Goal: Task Accomplishment & Management: Manage account settings

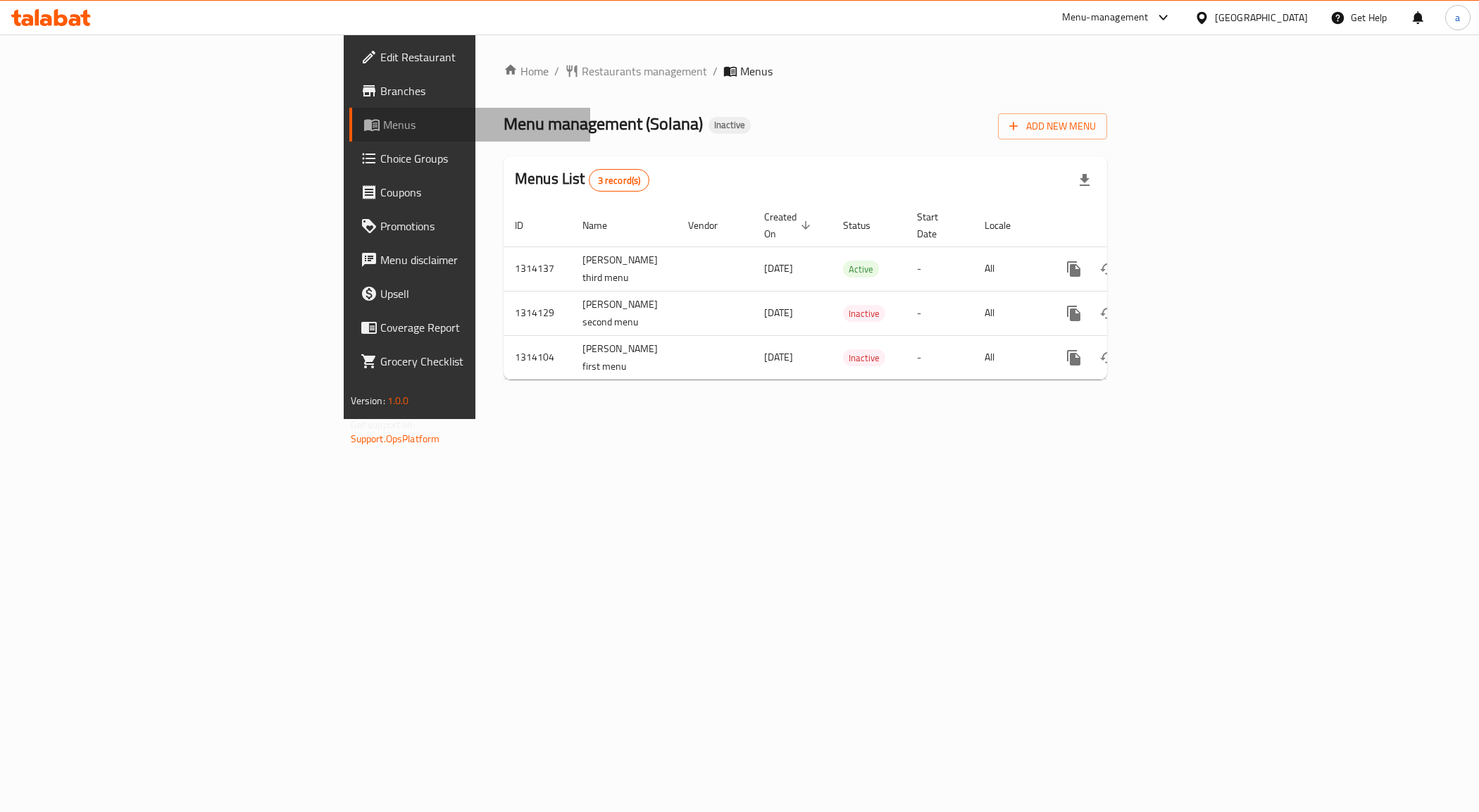
click at [383, 124] on span "Menus" at bounding box center [481, 124] width 197 height 17
drag, startPoint x: 876, startPoint y: 539, endPoint x: 889, endPoint y: 508, distance: 33.6
click at [872, 419] on div "Home / Restaurants management / Menus Menu management ( Solana ) Inactive Add N…" at bounding box center [805, 227] width 660 height 385
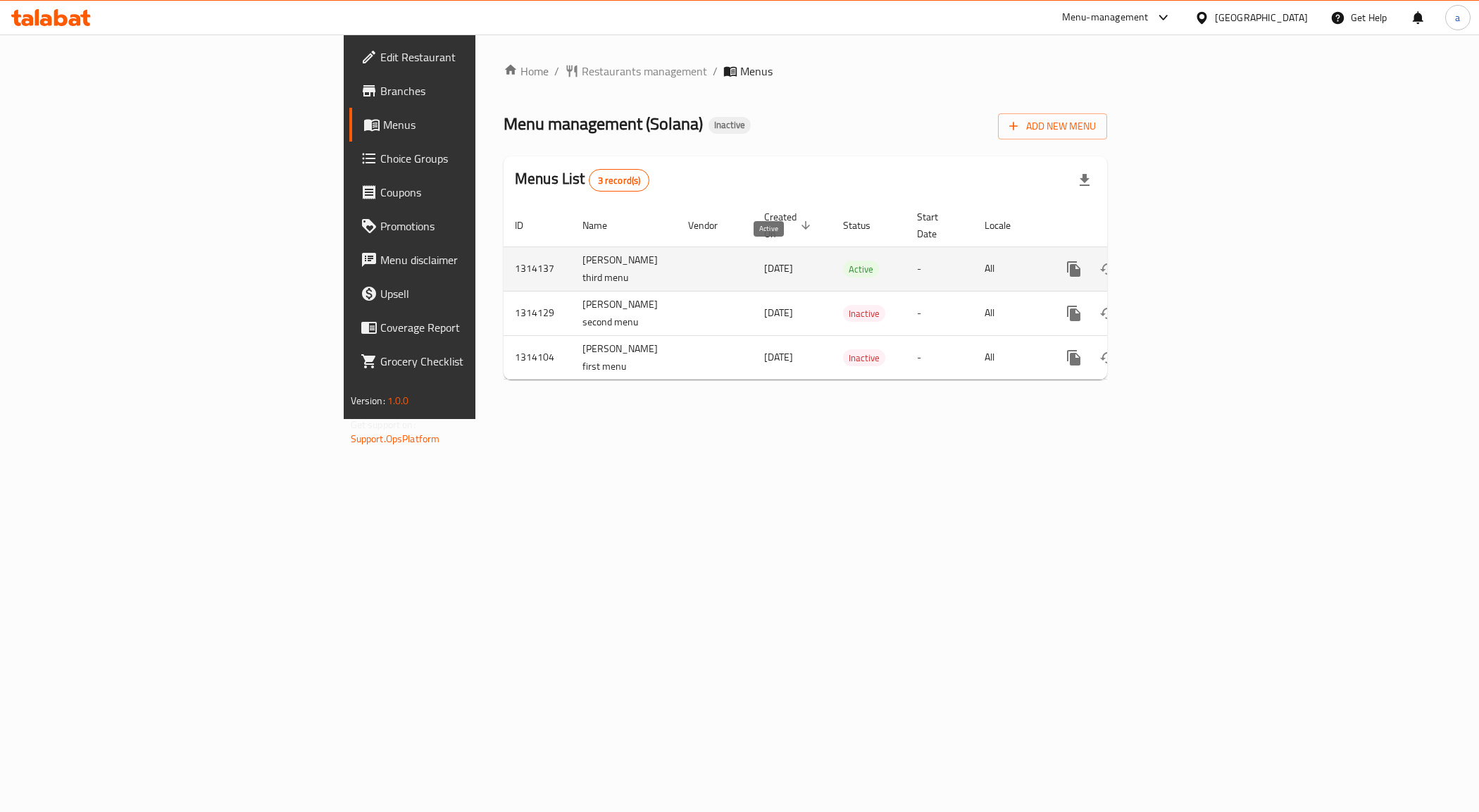
click at [843, 261] on span "Active" at bounding box center [861, 269] width 36 height 16
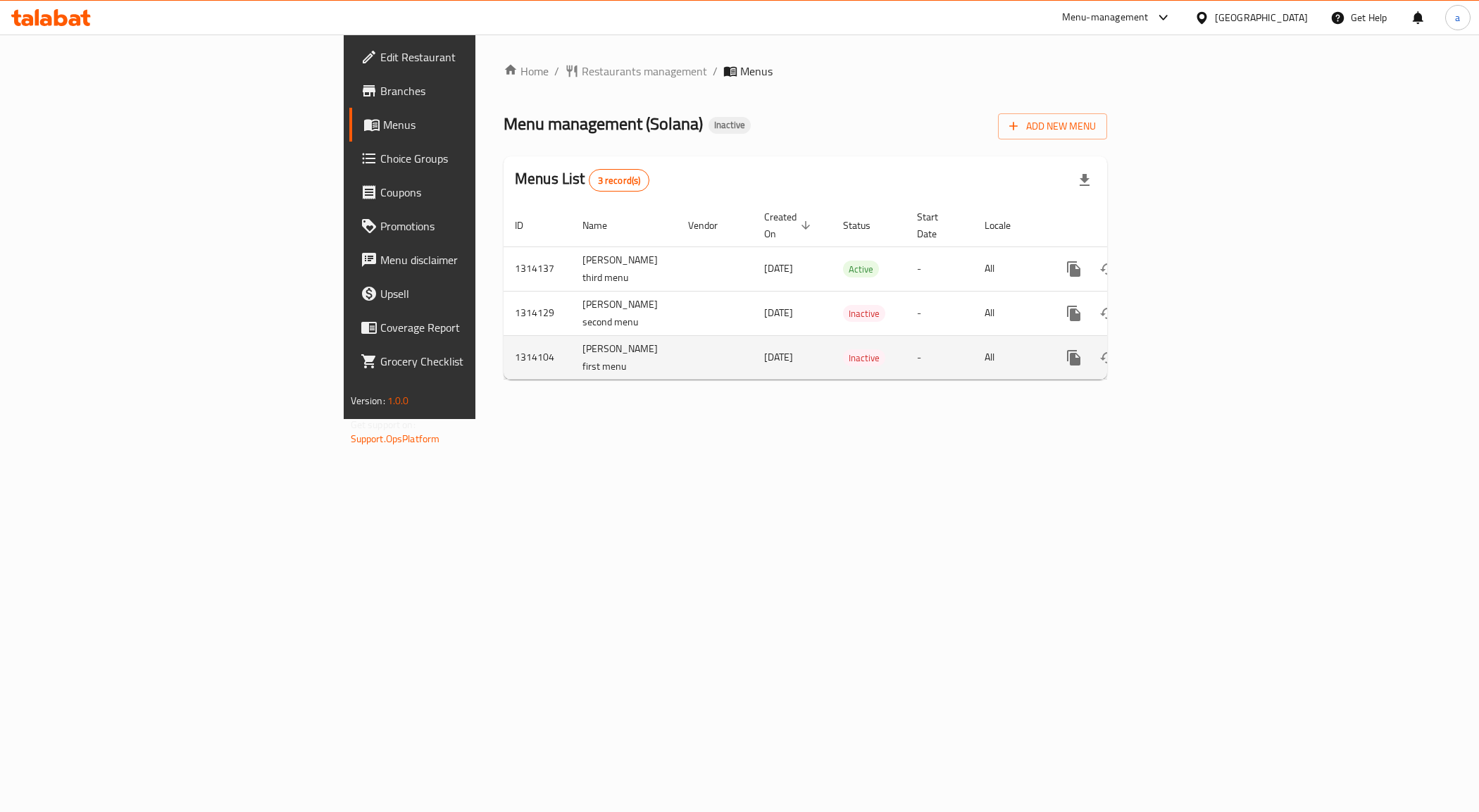
click at [504, 338] on td "1314104" at bounding box center [537, 357] width 68 height 44
click at [572, 305] on td "[PERSON_NAME] second menu" at bounding box center [624, 313] width 105 height 44
click at [572, 349] on td "[PERSON_NAME] first menu" at bounding box center [624, 357] width 105 height 44
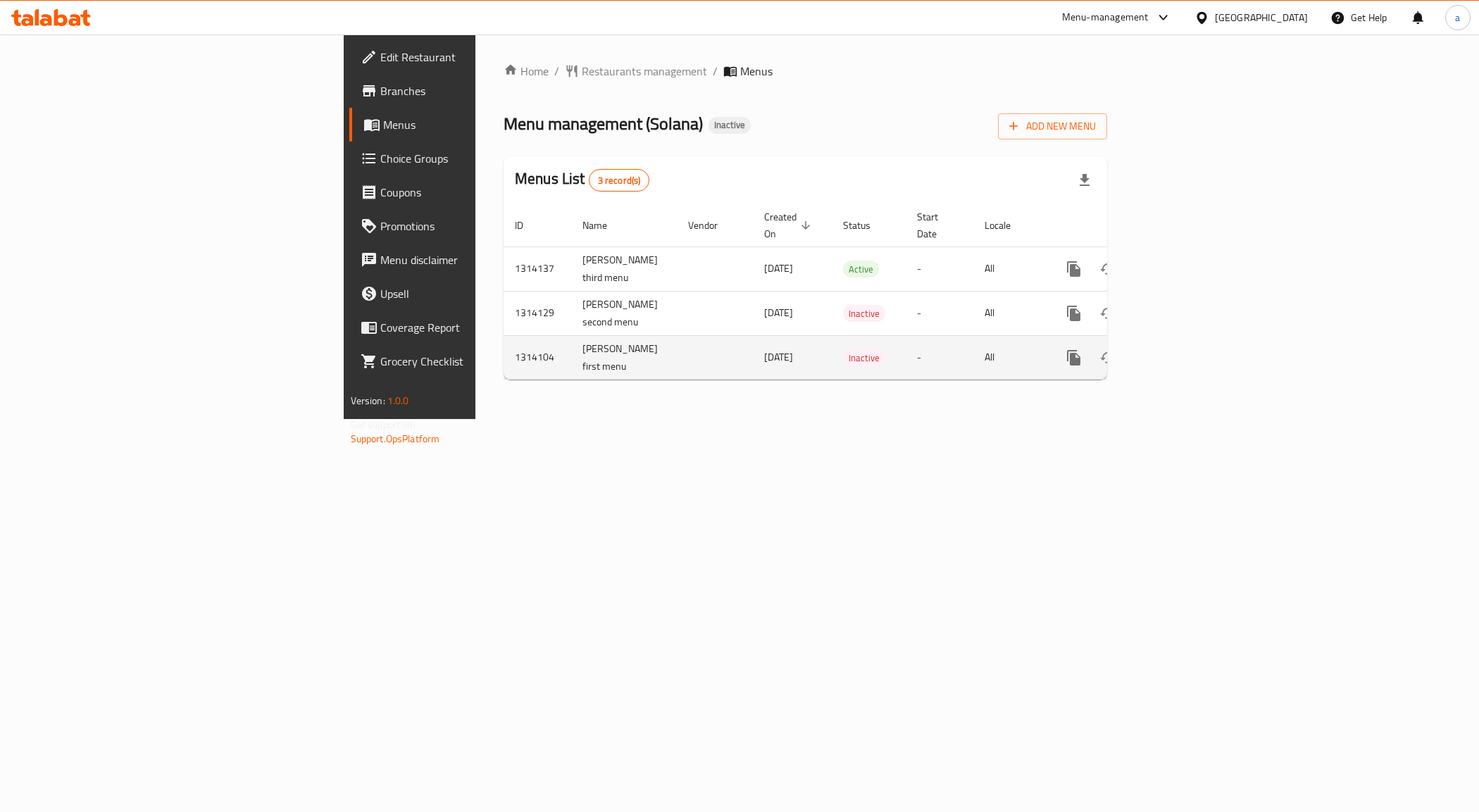
click at [764, 348] on span "[DATE]" at bounding box center [779, 357] width 29 height 18
click at [485, 380] on div "Home / Restaurants management / Menus Menu management ( Solana ) Inactive Add N…" at bounding box center [805, 227] width 660 height 385
click at [677, 338] on td "enhanced table" at bounding box center [715, 357] width 76 height 44
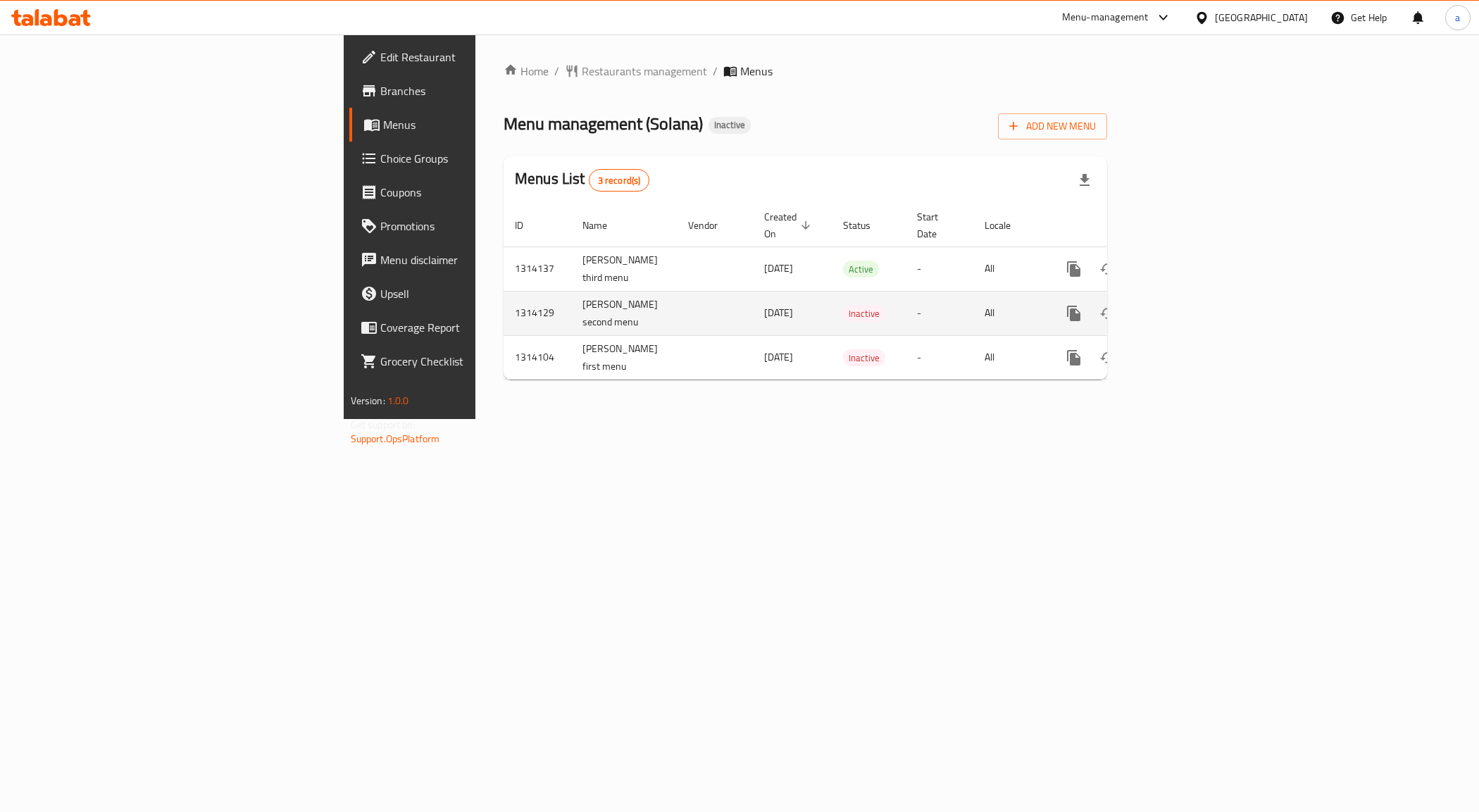
click at [677, 298] on td "enhanced table" at bounding box center [715, 313] width 76 height 44
click at [677, 256] on td "enhanced table" at bounding box center [715, 269] width 76 height 44
click at [753, 268] on td "[DATE]" at bounding box center [792, 269] width 79 height 44
click at [753, 269] on td "[DATE]" at bounding box center [792, 269] width 79 height 44
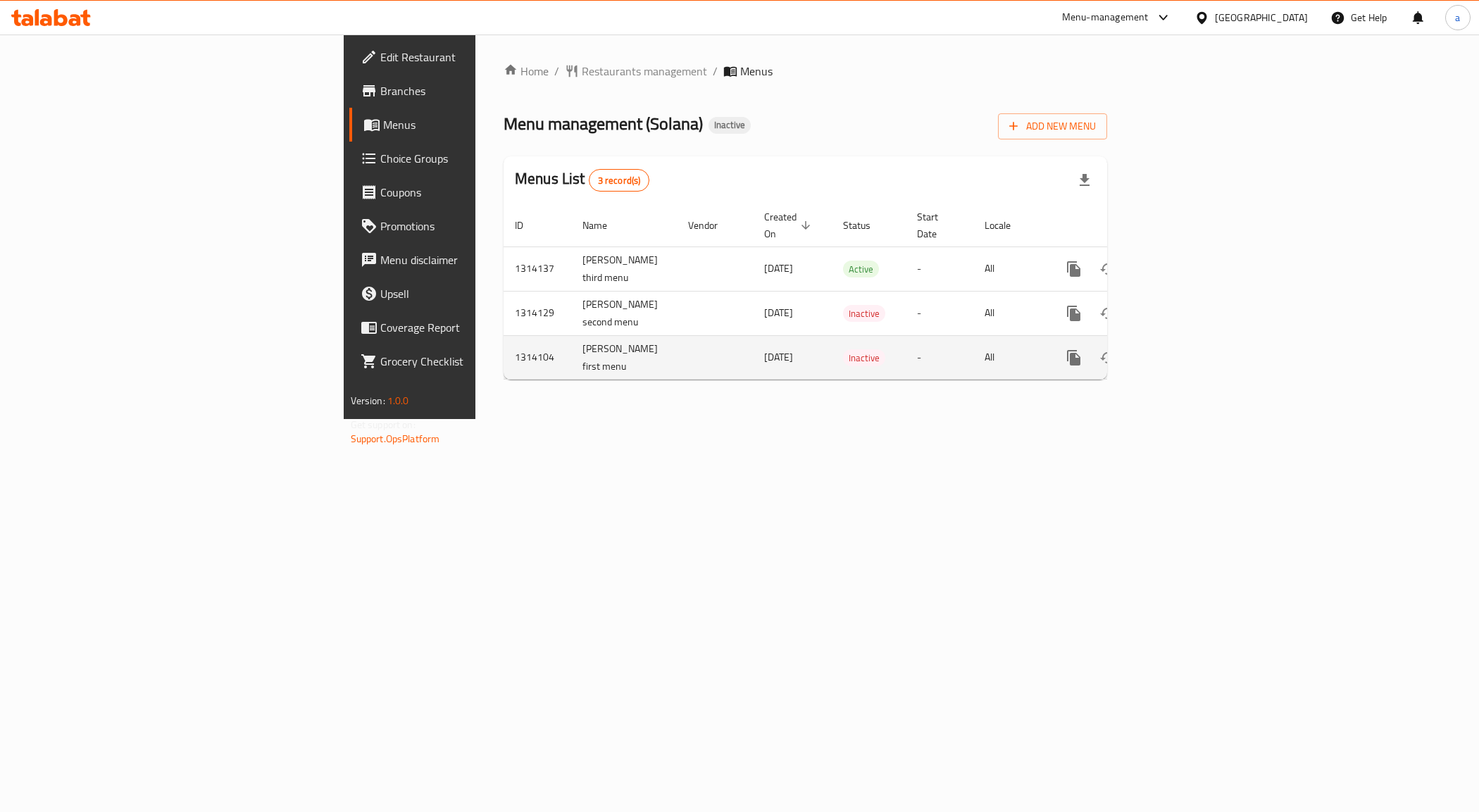
click at [753, 353] on td "[DATE]" at bounding box center [792, 357] width 79 height 44
click at [590, 400] on div "Home / Restaurants management / Menus Menu management ( Solana ) Inactive Add N…" at bounding box center [805, 227] width 660 height 385
click at [832, 339] on td "Inactive" at bounding box center [869, 357] width 74 height 44
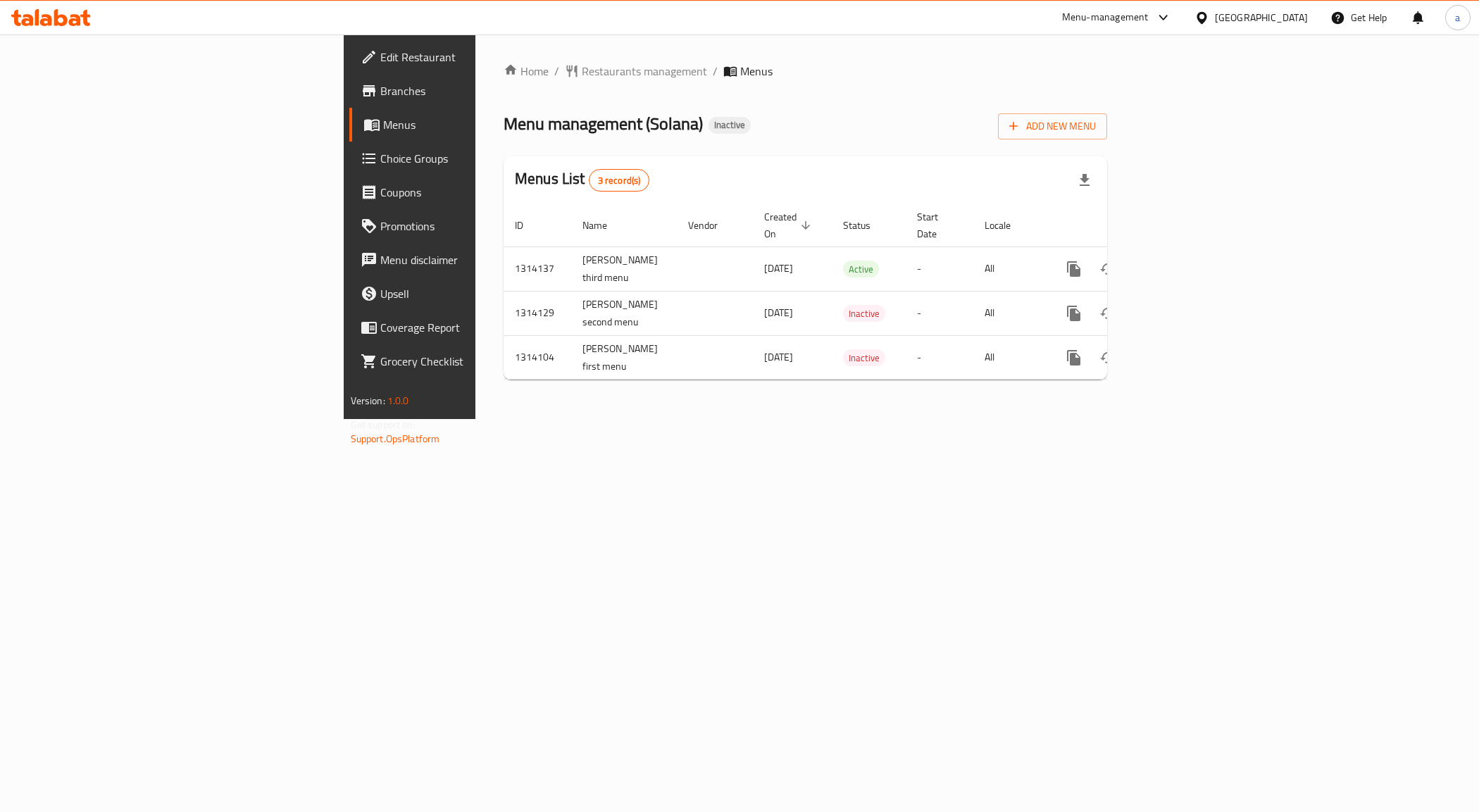
drag, startPoint x: 1203, startPoint y: 407, endPoint x: 1188, endPoint y: 374, distance: 36.2
click at [1135, 406] on div "Home / Restaurants management / Menus Menu management ( Solana ) Inactive Add N…" at bounding box center [805, 227] width 660 height 385
click at [1046, 350] on td "All" at bounding box center [1010, 357] width 73 height 44
click at [1135, 396] on div "Home / Restaurants management / Menus Menu management ( Solana ) Inactive Add N…" at bounding box center [805, 227] width 660 height 385
click at [1184, 349] on icon "enhanced table" at bounding box center [1175, 357] width 17 height 17
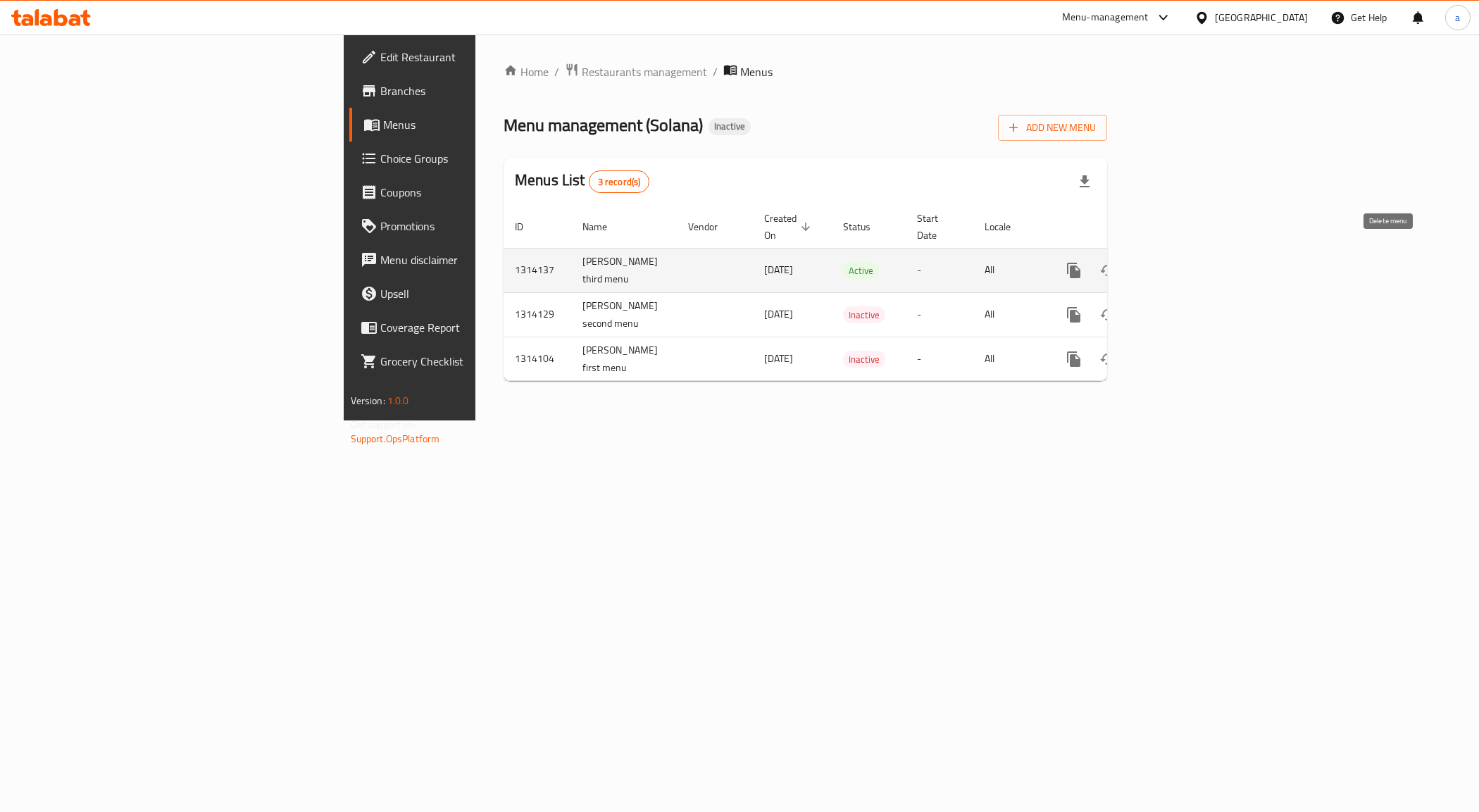
click at [1151, 262] on icon "enhanced table" at bounding box center [1141, 270] width 17 height 17
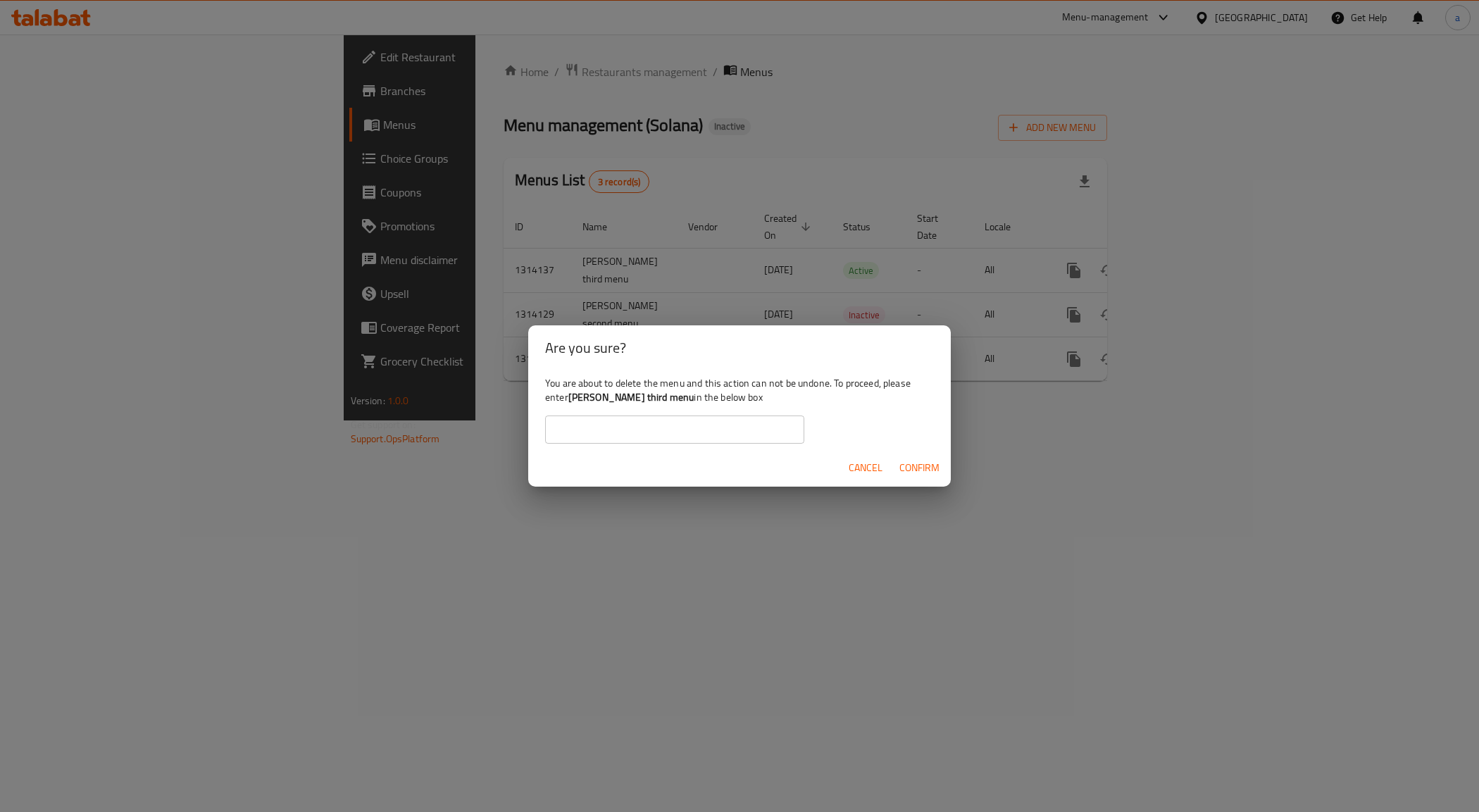
click at [1138, 351] on div "Are you sure? You are about to delete the menu and this action can not be undon…" at bounding box center [740, 406] width 1479 height 812
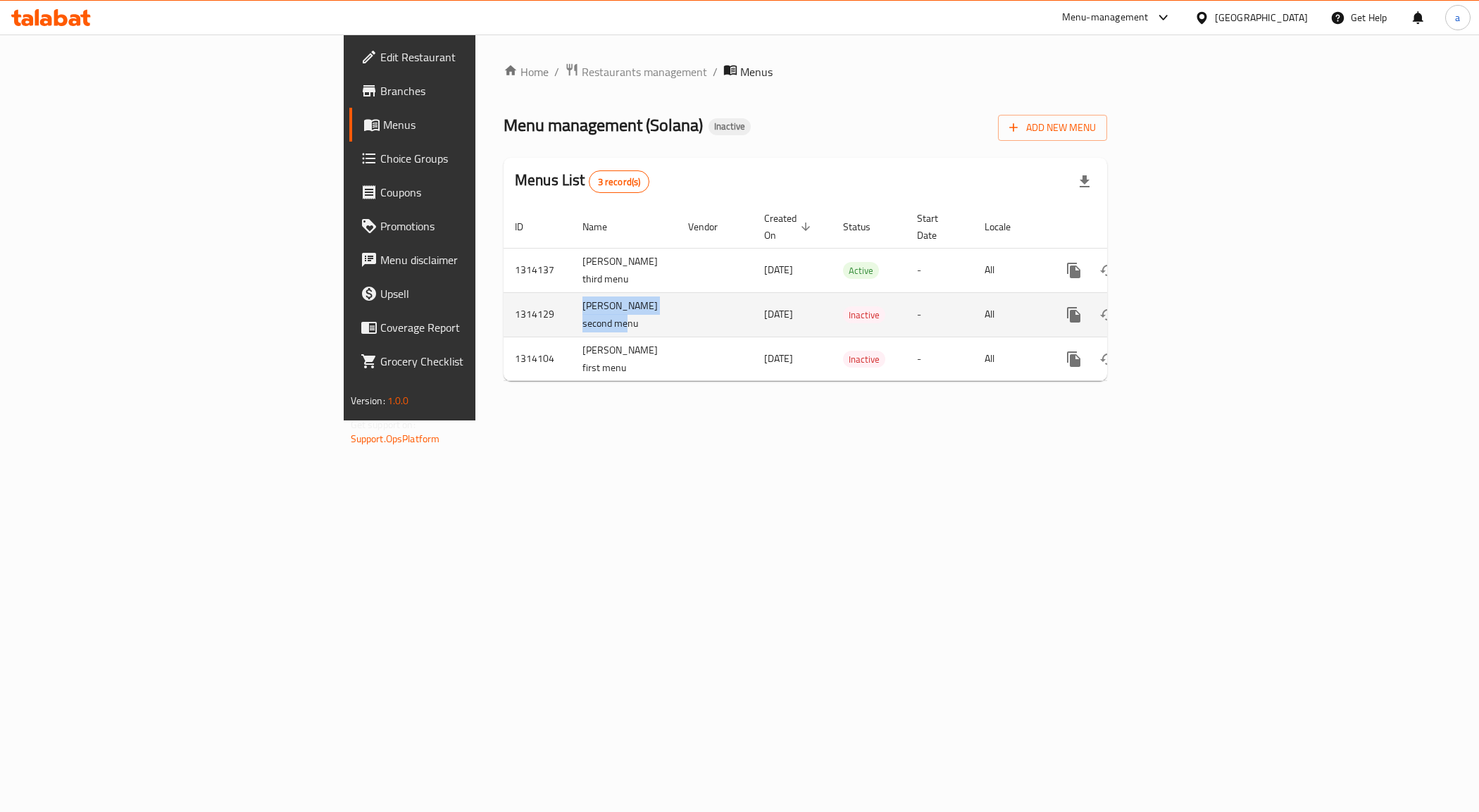
drag, startPoint x: 353, startPoint y: 294, endPoint x: 398, endPoint y: 304, distance: 46.1
click at [572, 310] on td "[PERSON_NAME] second menu" at bounding box center [624, 314] width 105 height 44
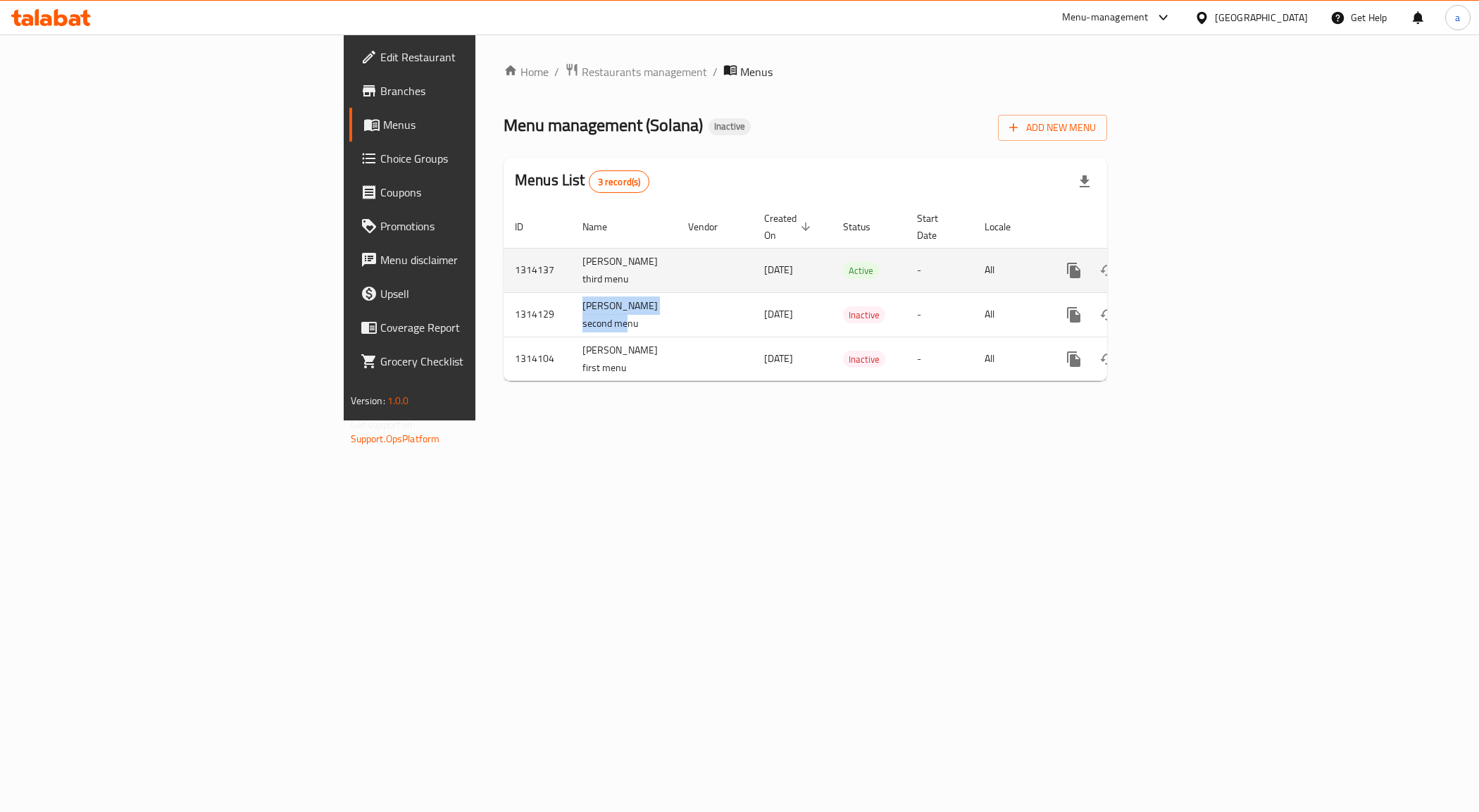
copy td "[PERSON_NAME] second menu"
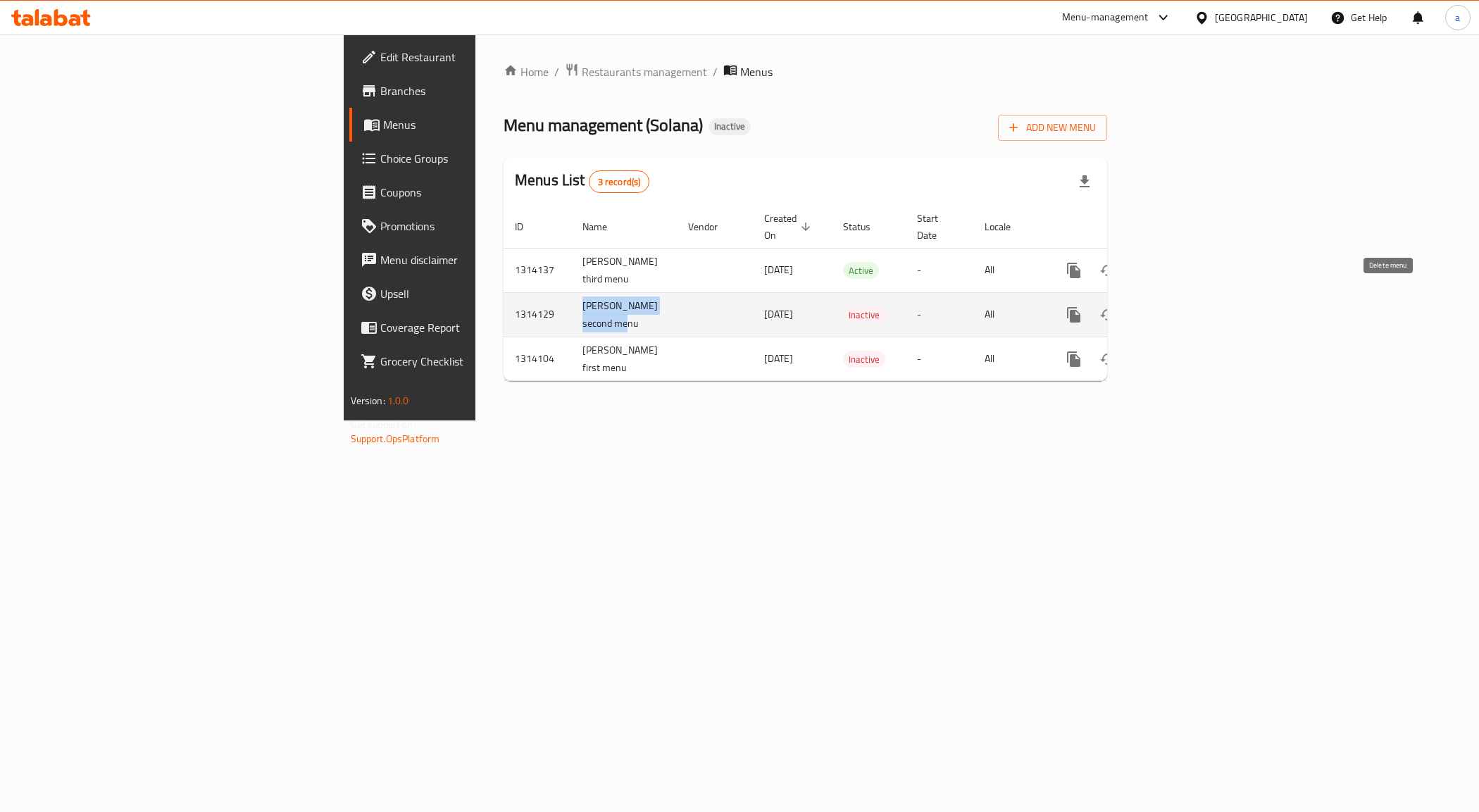
click at [1147, 308] on icon "enhanced table" at bounding box center [1141, 315] width 10 height 13
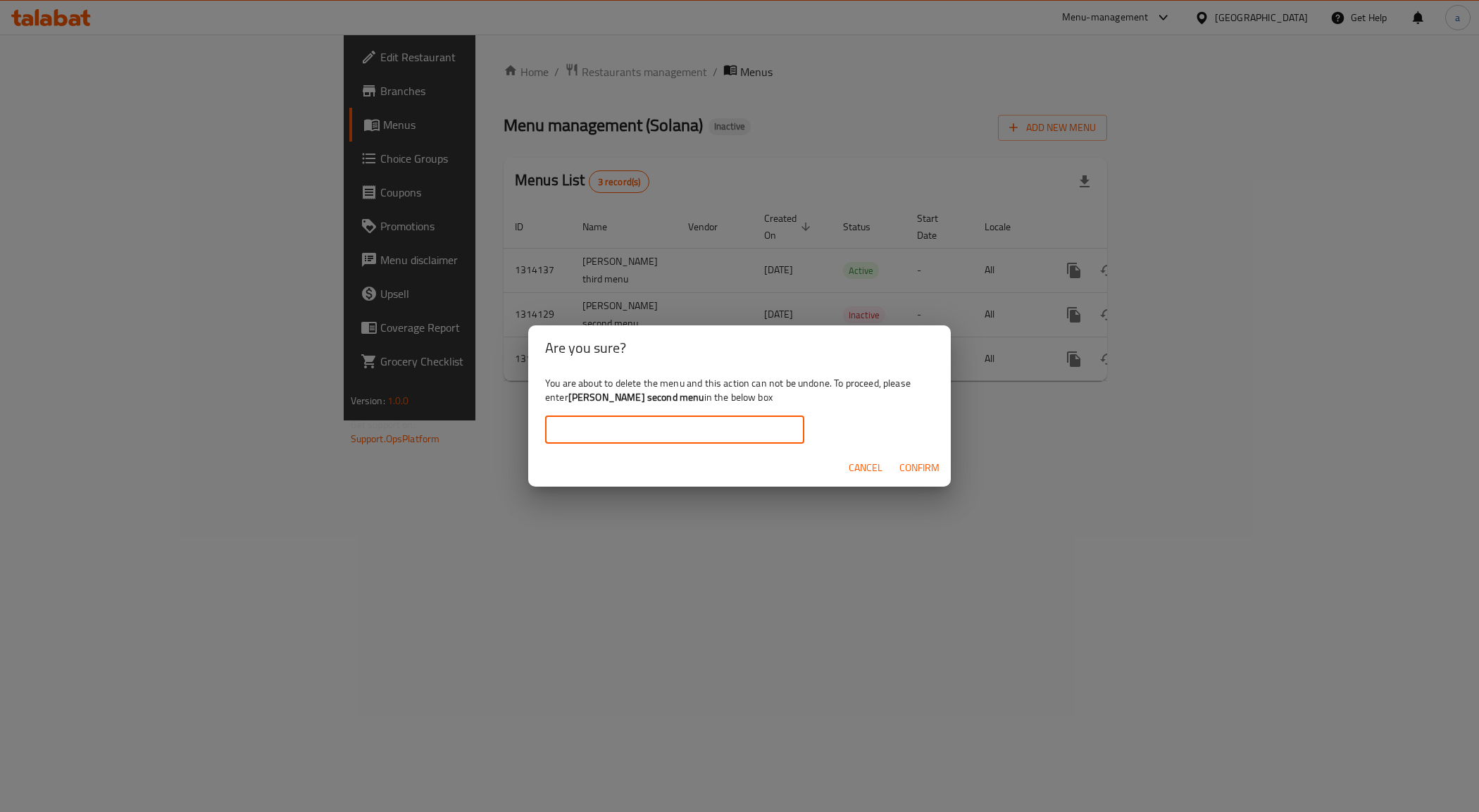
click at [606, 433] on input "text" at bounding box center [675, 429] width 260 height 28
paste input "[PERSON_NAME] second menu"
click at [912, 466] on span "Confirm" at bounding box center [919, 467] width 40 height 17
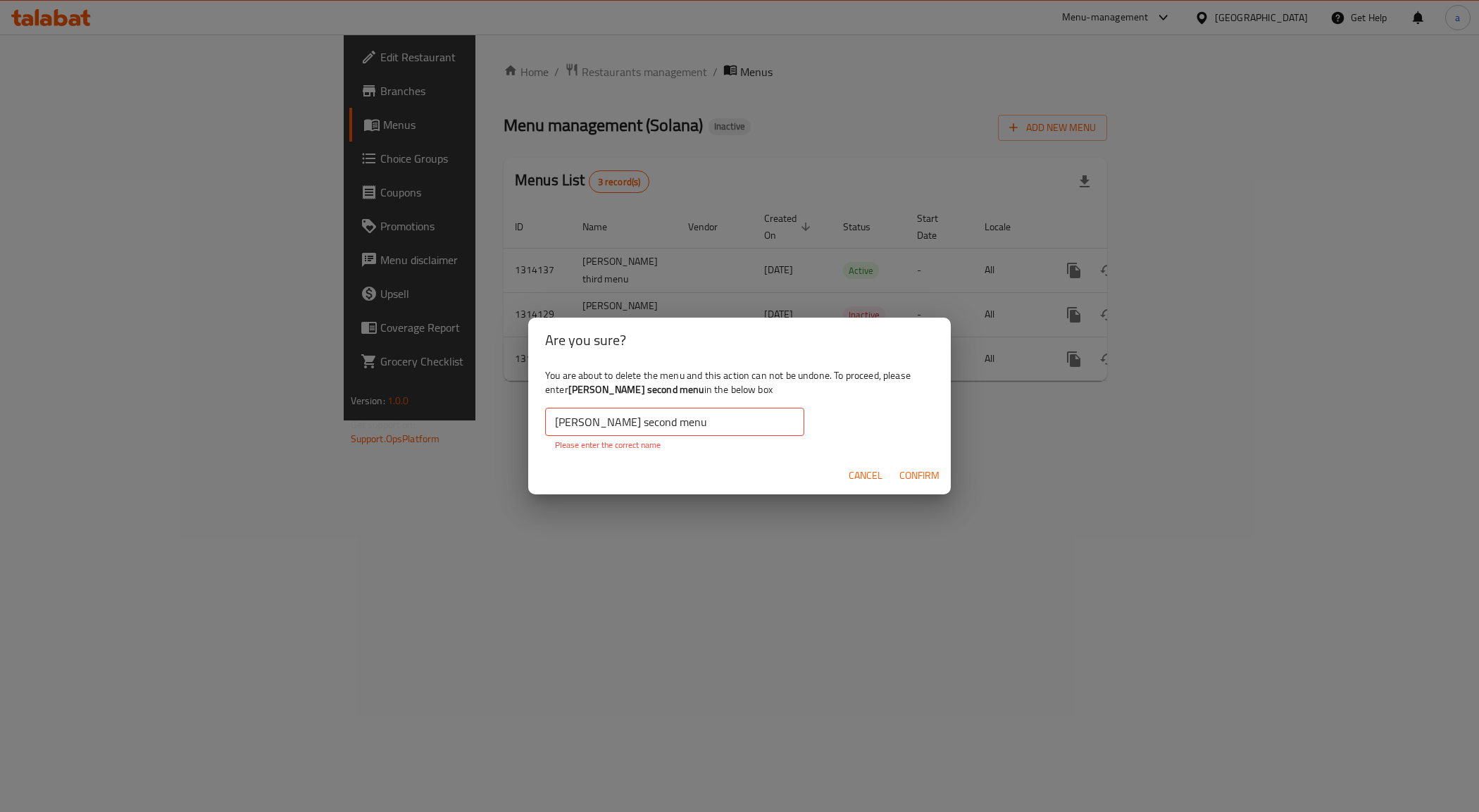
click at [715, 426] on input "[PERSON_NAME] second menu" at bounding box center [675, 421] width 260 height 28
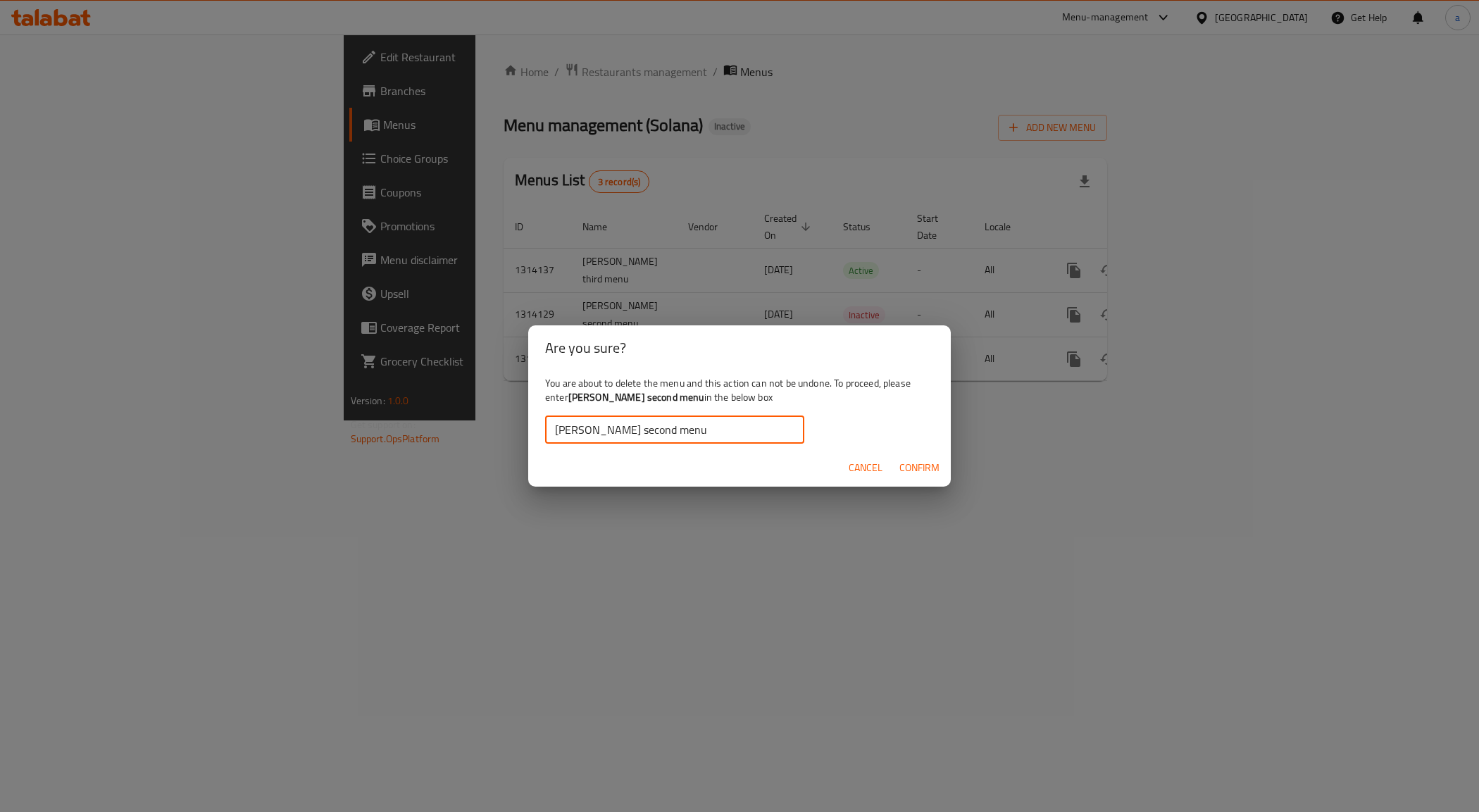
type input "[PERSON_NAME] second menu"
click at [907, 459] on span "Confirm" at bounding box center [919, 467] width 40 height 17
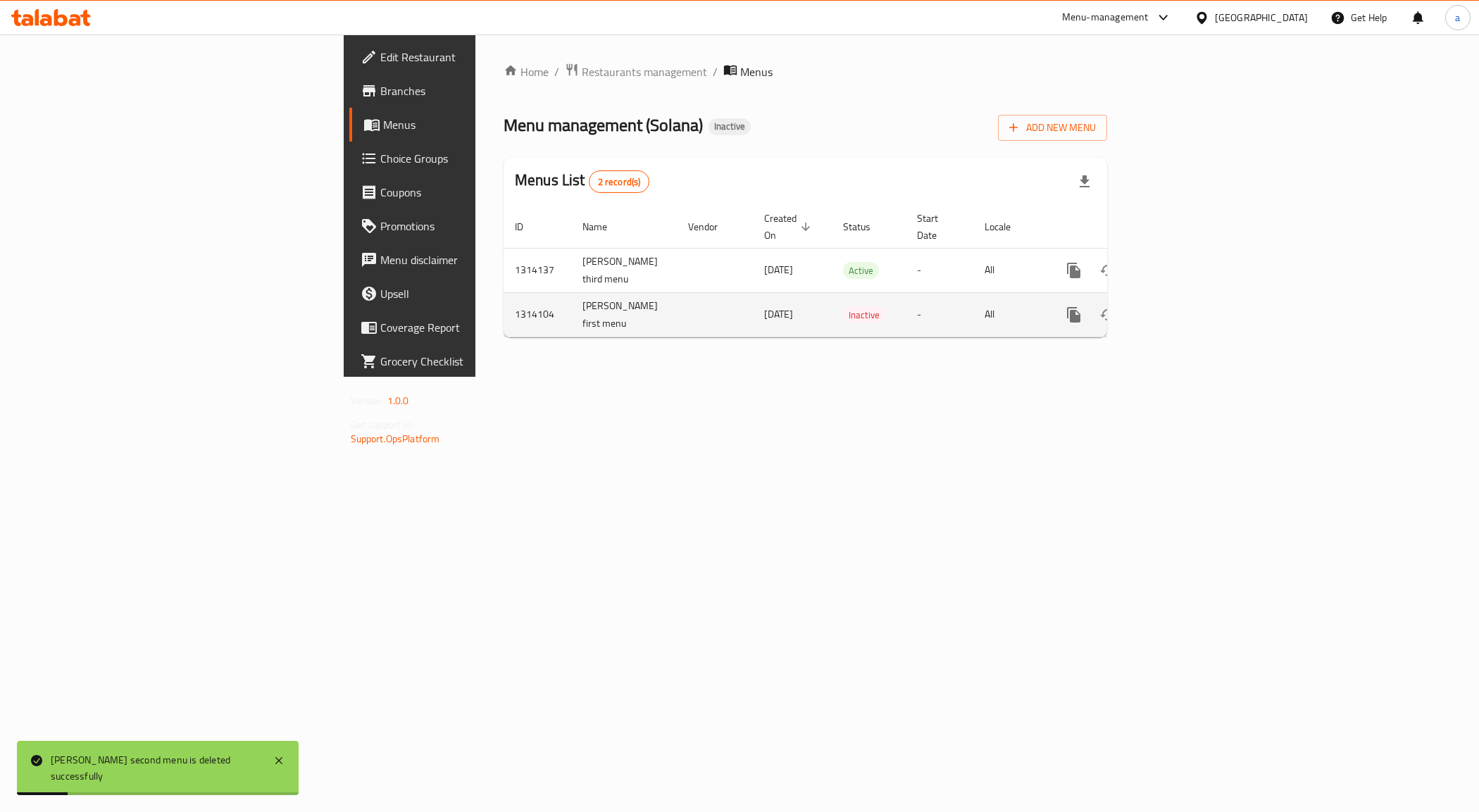
click at [572, 294] on td "[PERSON_NAME] first menu" at bounding box center [624, 314] width 105 height 44
click at [572, 292] on td "[PERSON_NAME] first menu" at bounding box center [624, 314] width 105 height 44
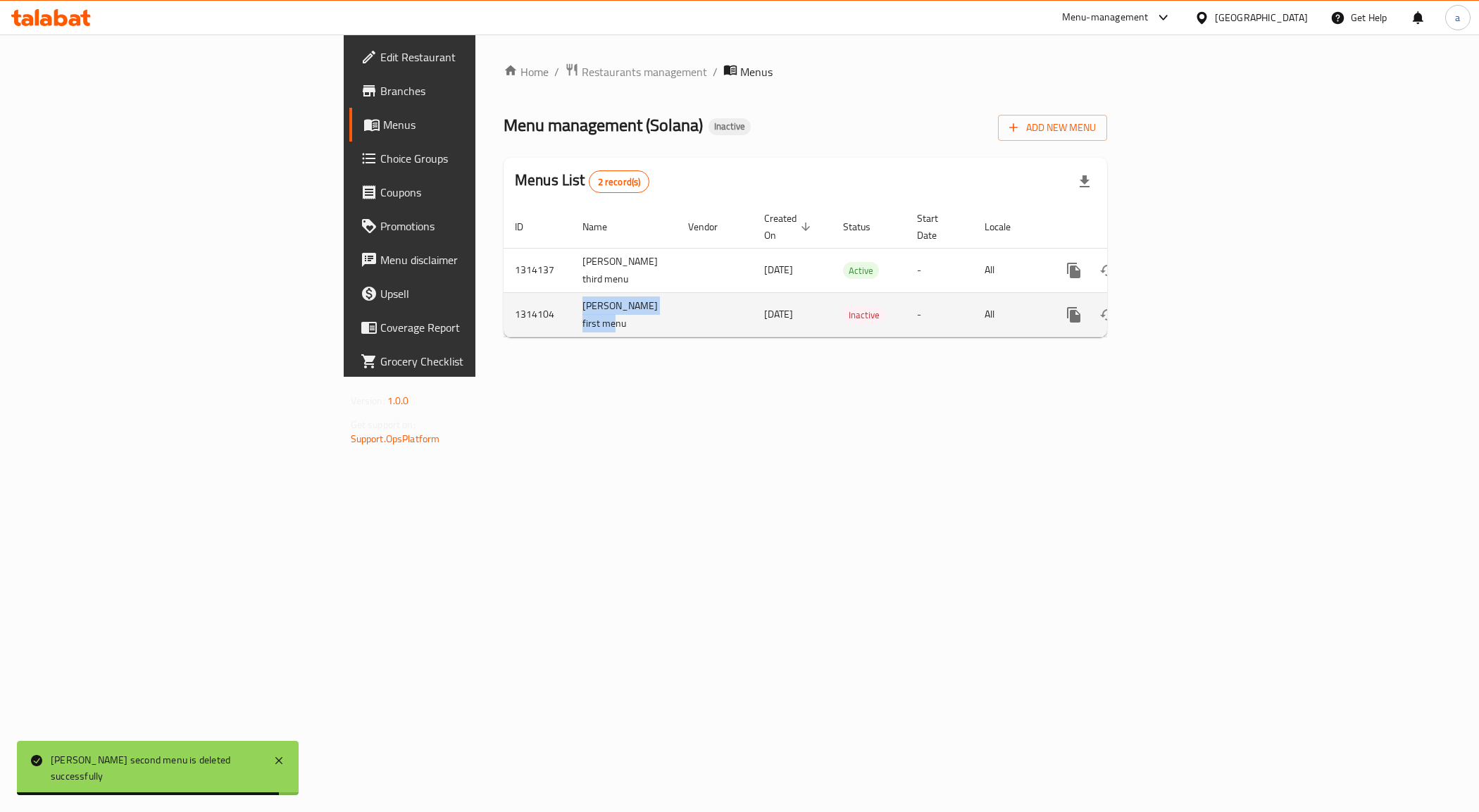
drag, startPoint x: 353, startPoint y: 290, endPoint x: 391, endPoint y: 315, distance: 45.5
click at [572, 315] on td "[PERSON_NAME] first menu" at bounding box center [624, 314] width 105 height 44
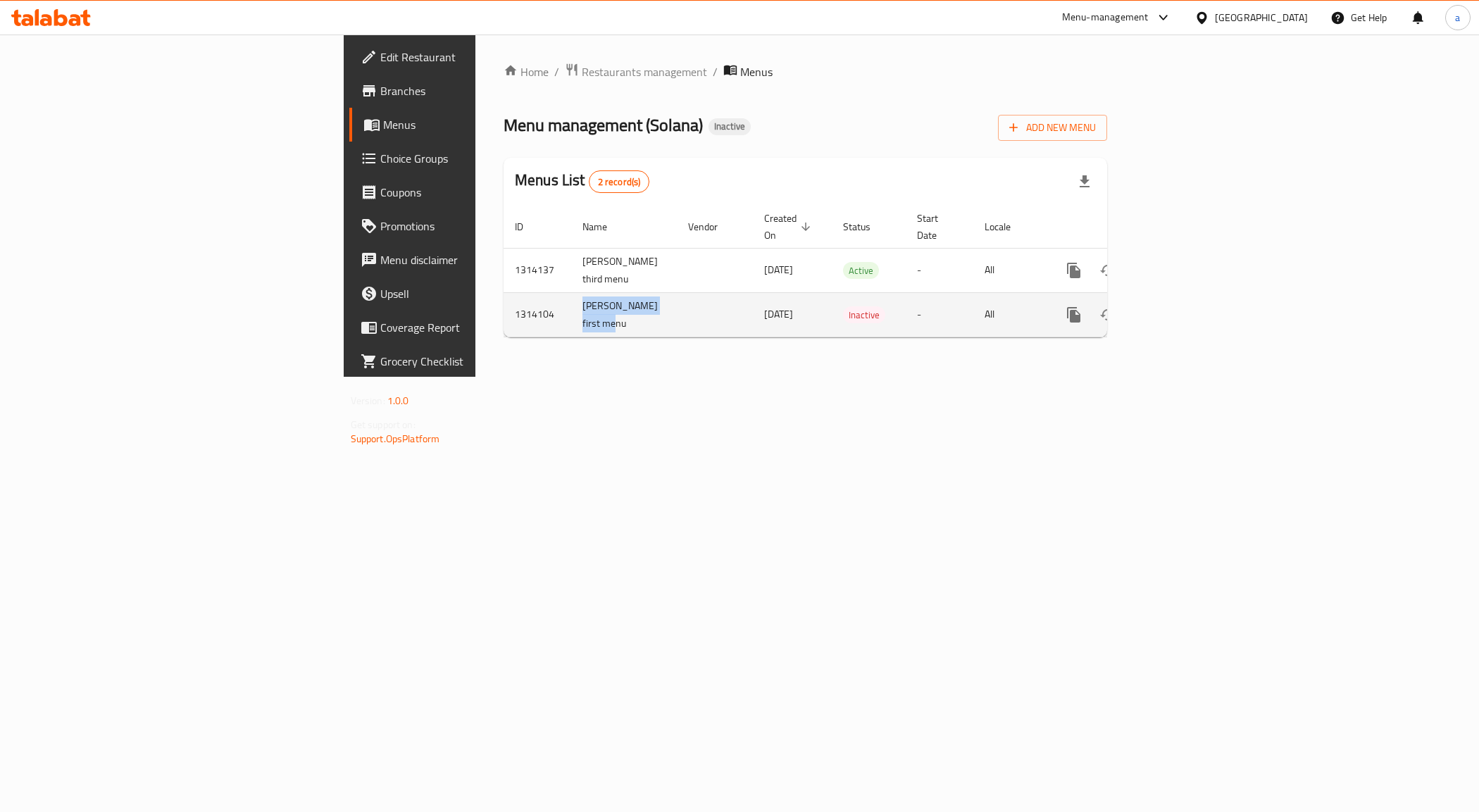
copy td "[PERSON_NAME] first menu"
click at [1147, 308] on icon "enhanced table" at bounding box center [1141, 315] width 10 height 13
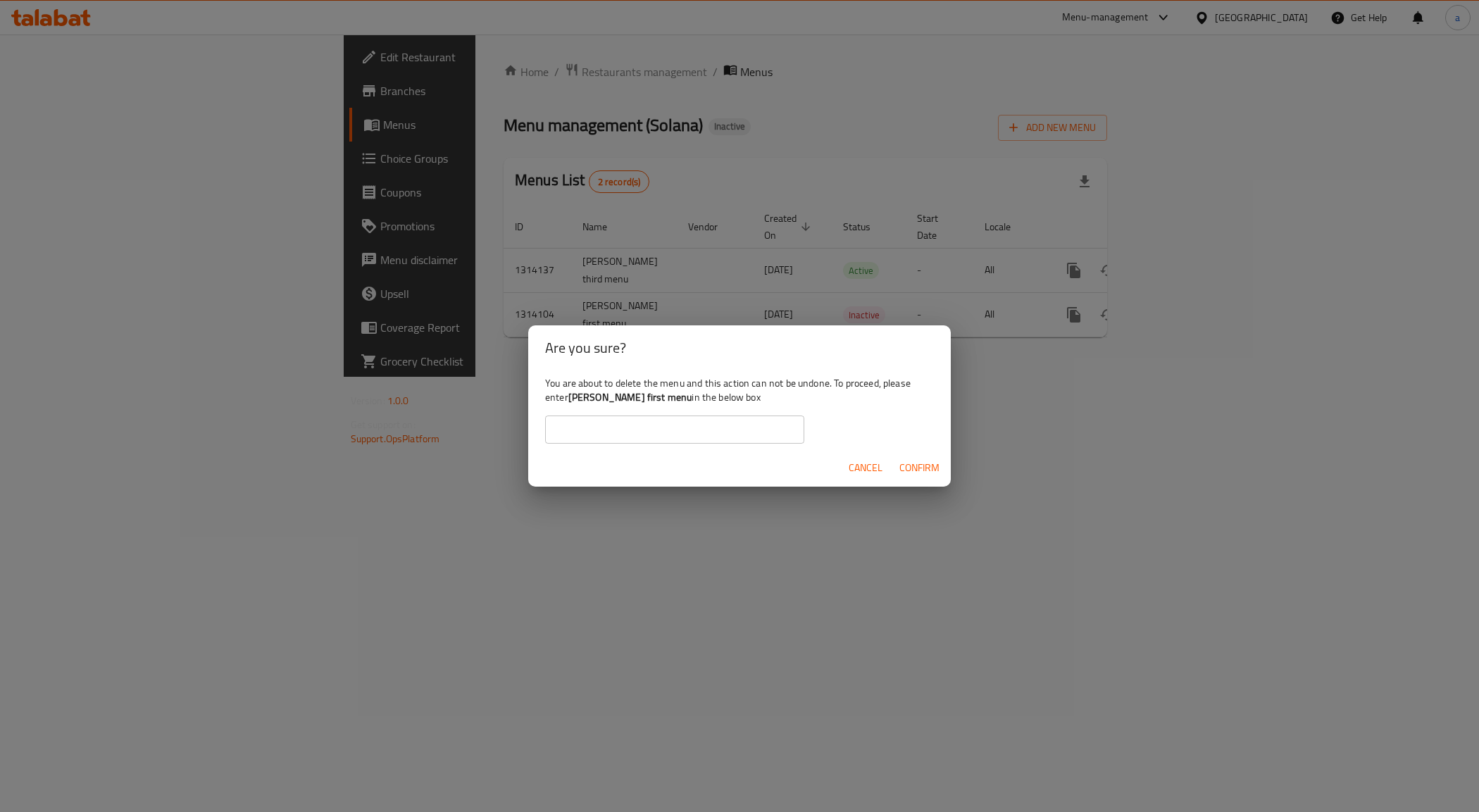
click at [558, 434] on input "text" at bounding box center [675, 429] width 260 height 28
paste input "[PERSON_NAME] first menu"
type input "[PERSON_NAME] first menu"
click at [932, 466] on span "Confirm" at bounding box center [919, 467] width 40 height 17
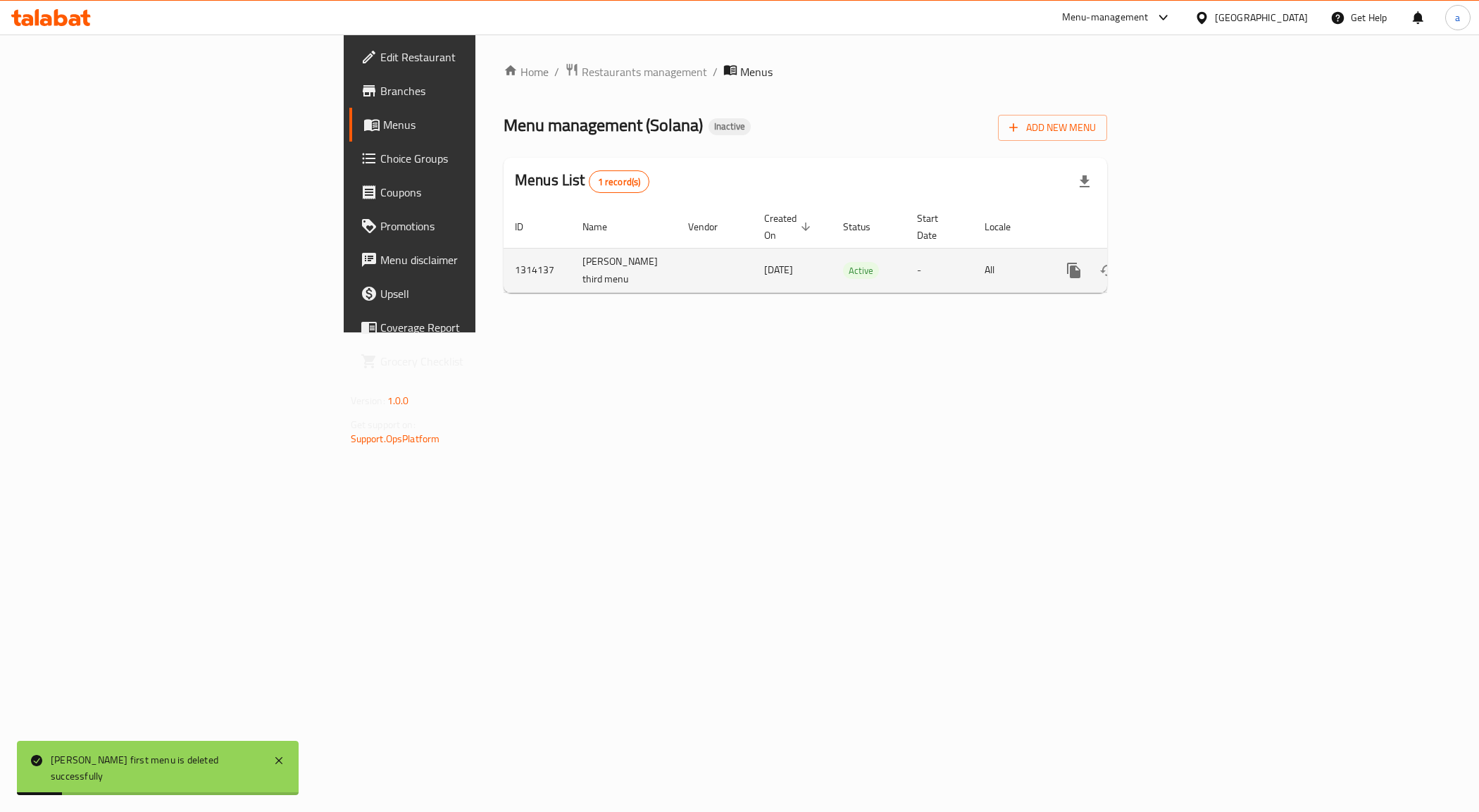
click at [1159, 253] on button "enhanced table" at bounding box center [1141, 269] width 34 height 34
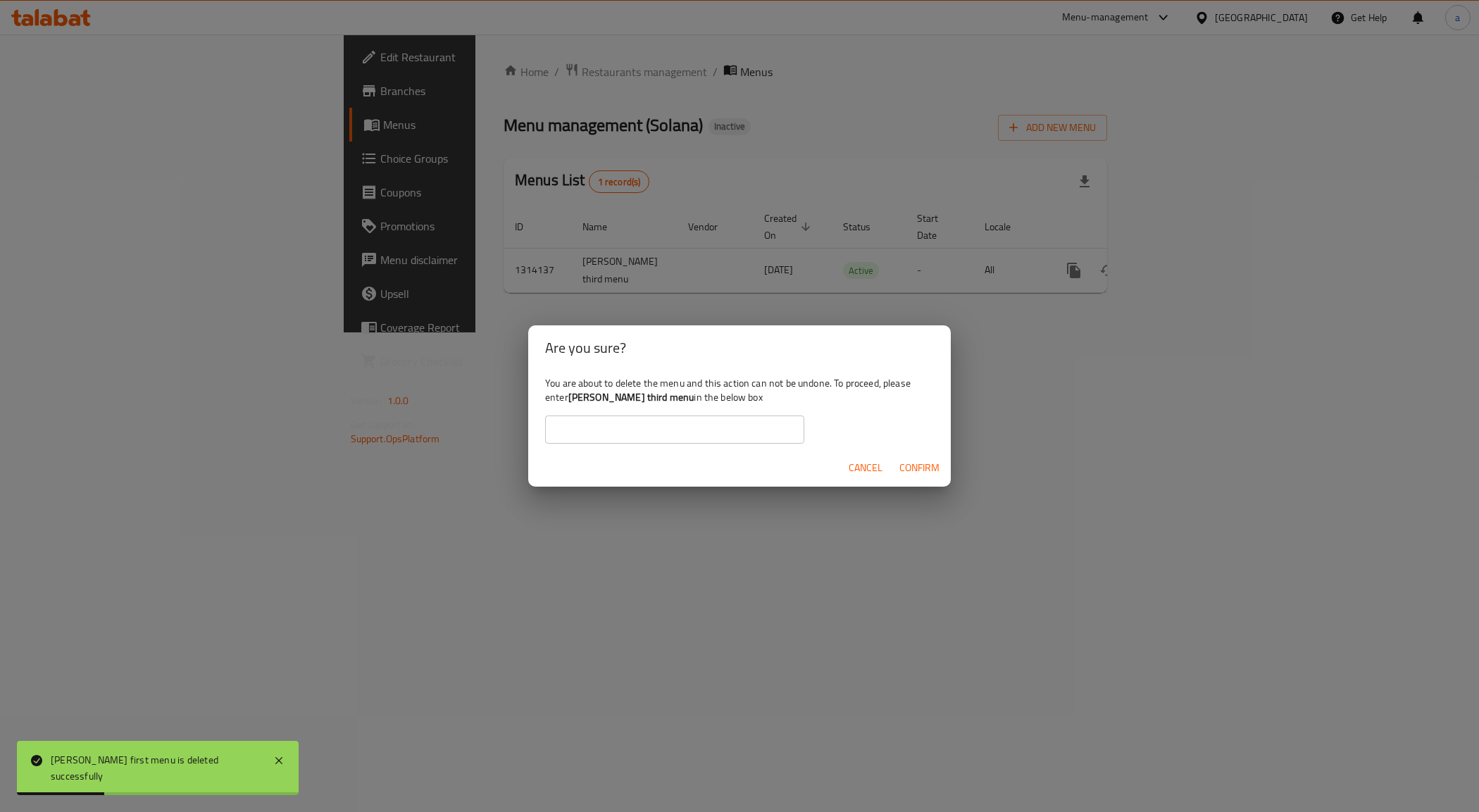
click at [443, 319] on div "Are you sure? You are about to delete the menu and this action can not be undon…" at bounding box center [740, 406] width 1479 height 812
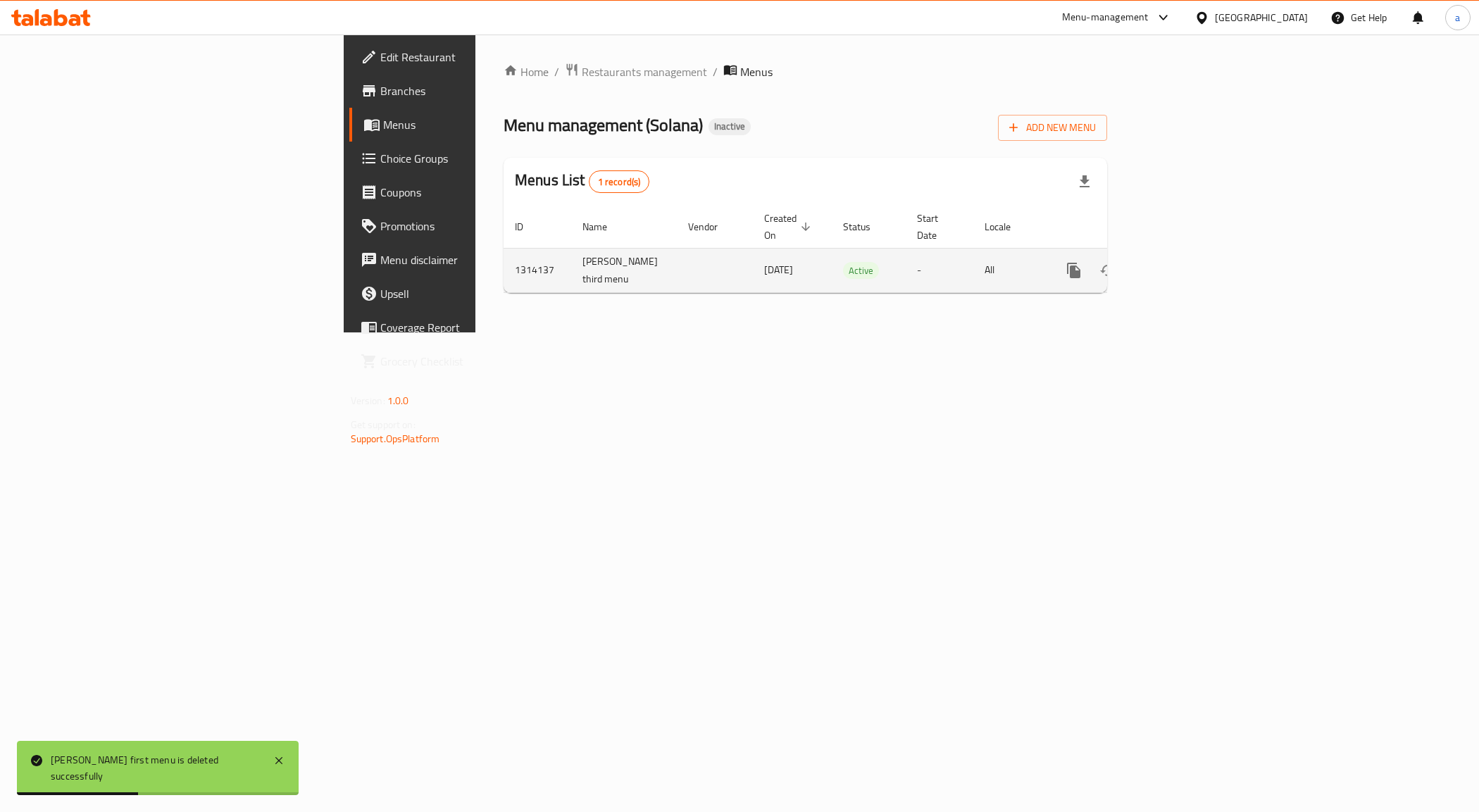
click at [572, 250] on td "[PERSON_NAME] third menu" at bounding box center [624, 269] width 105 height 44
copy td "[PERSON_NAME] third menu"
click at [1147, 264] on icon "enhanced table" at bounding box center [1141, 270] width 10 height 13
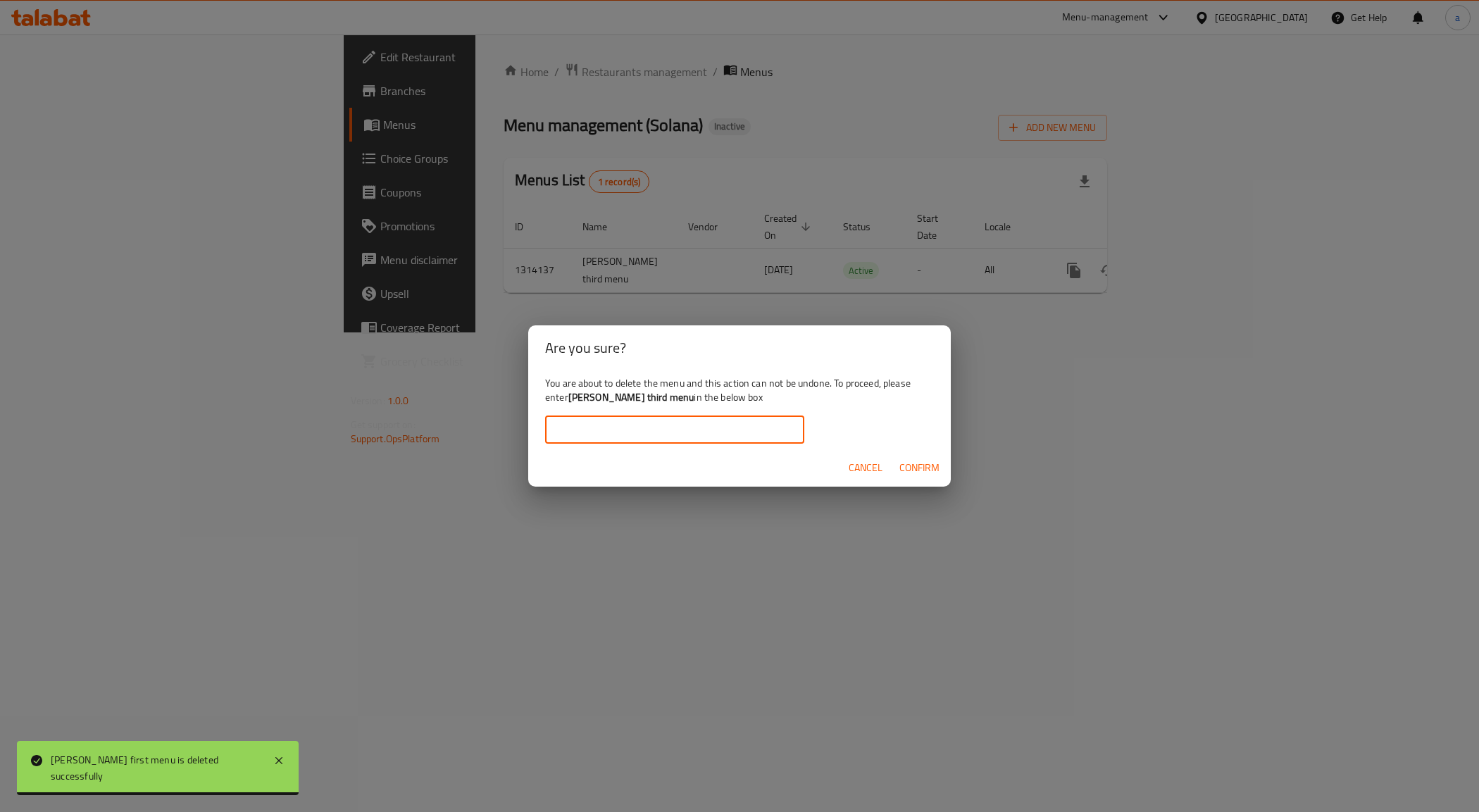
click at [653, 436] on input "text" at bounding box center [675, 429] width 260 height 28
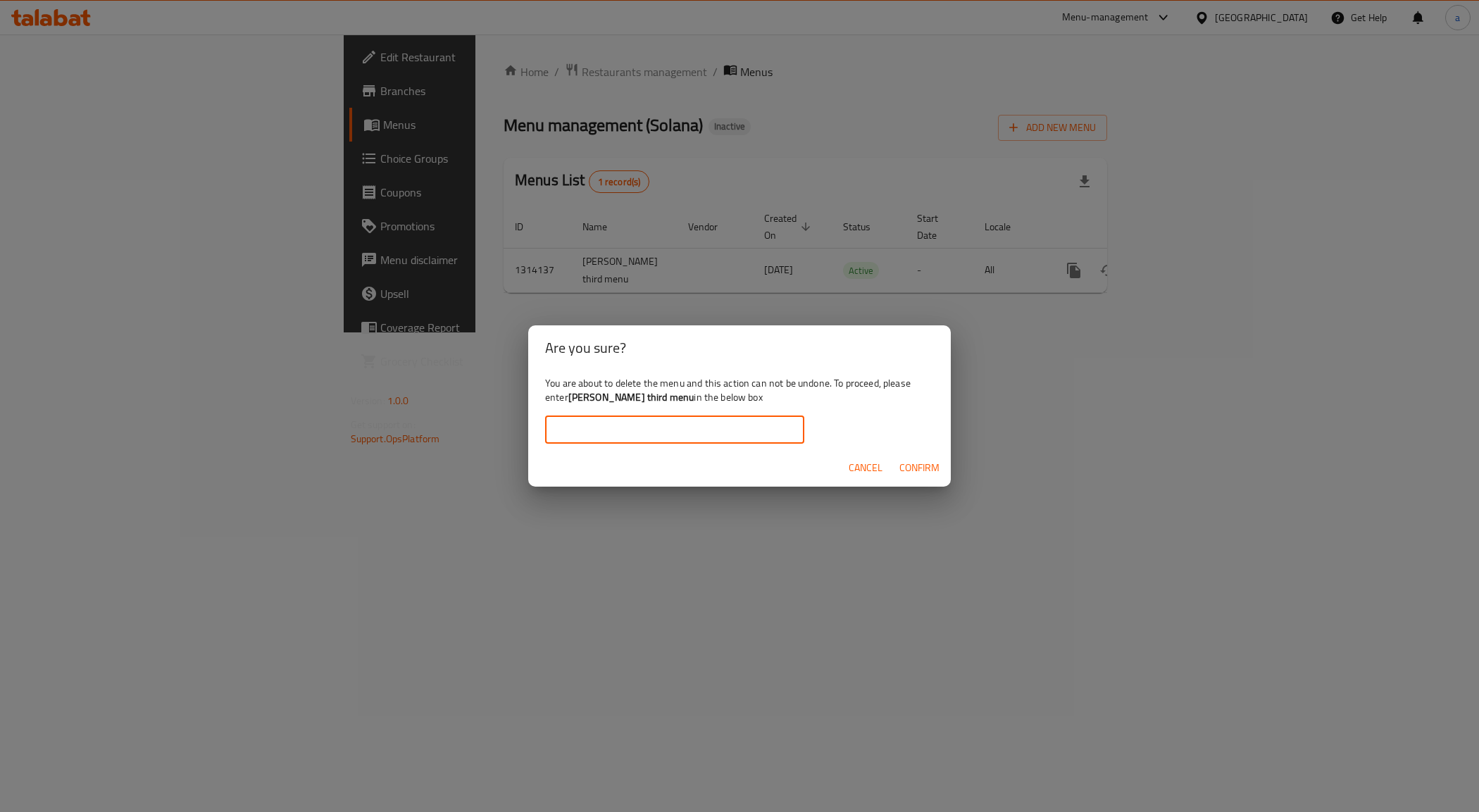
paste input "[PERSON_NAME] third menu"
click at [934, 467] on span "Confirm" at bounding box center [919, 467] width 40 height 17
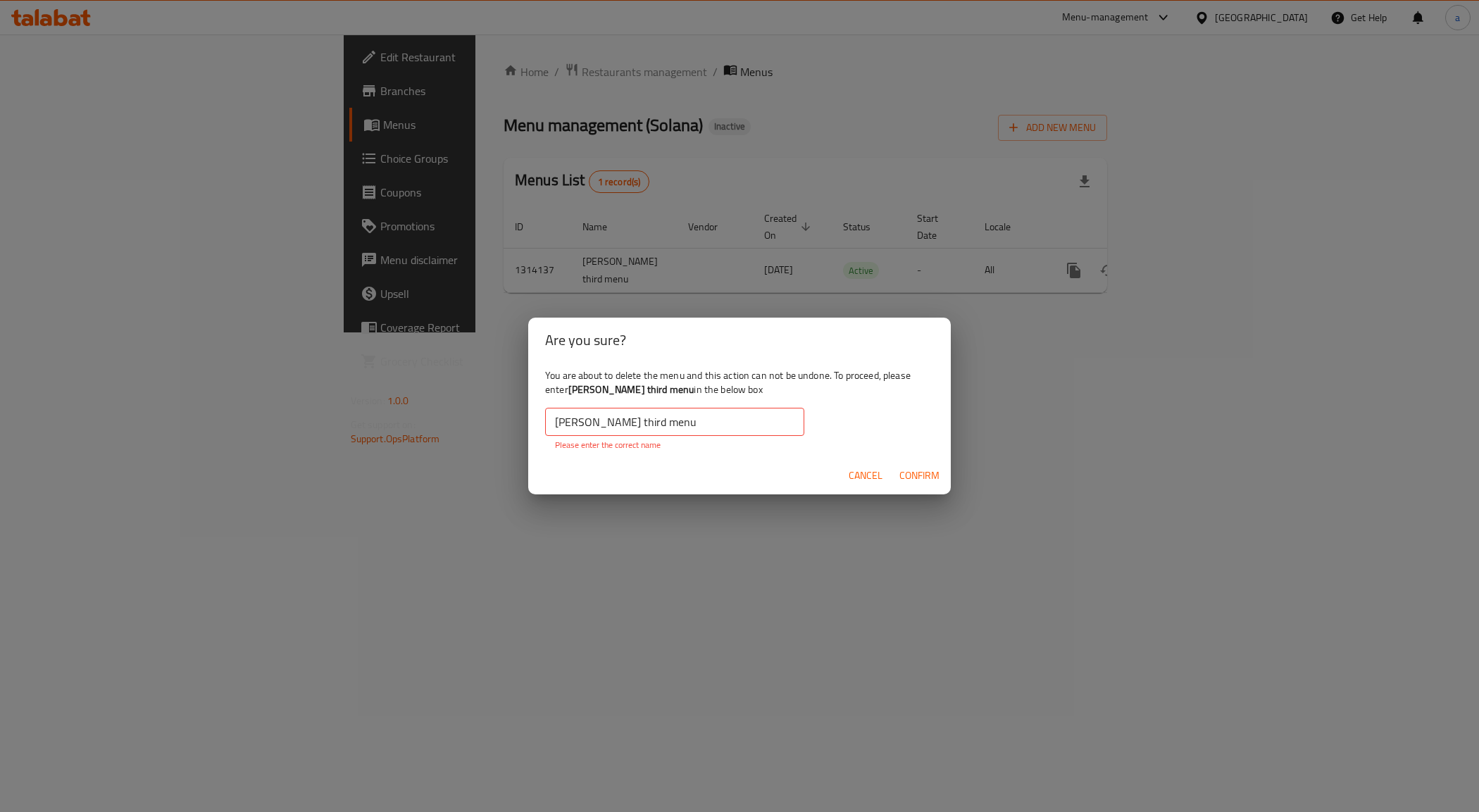
click at [776, 413] on input "[PERSON_NAME] third menu" at bounding box center [675, 421] width 260 height 28
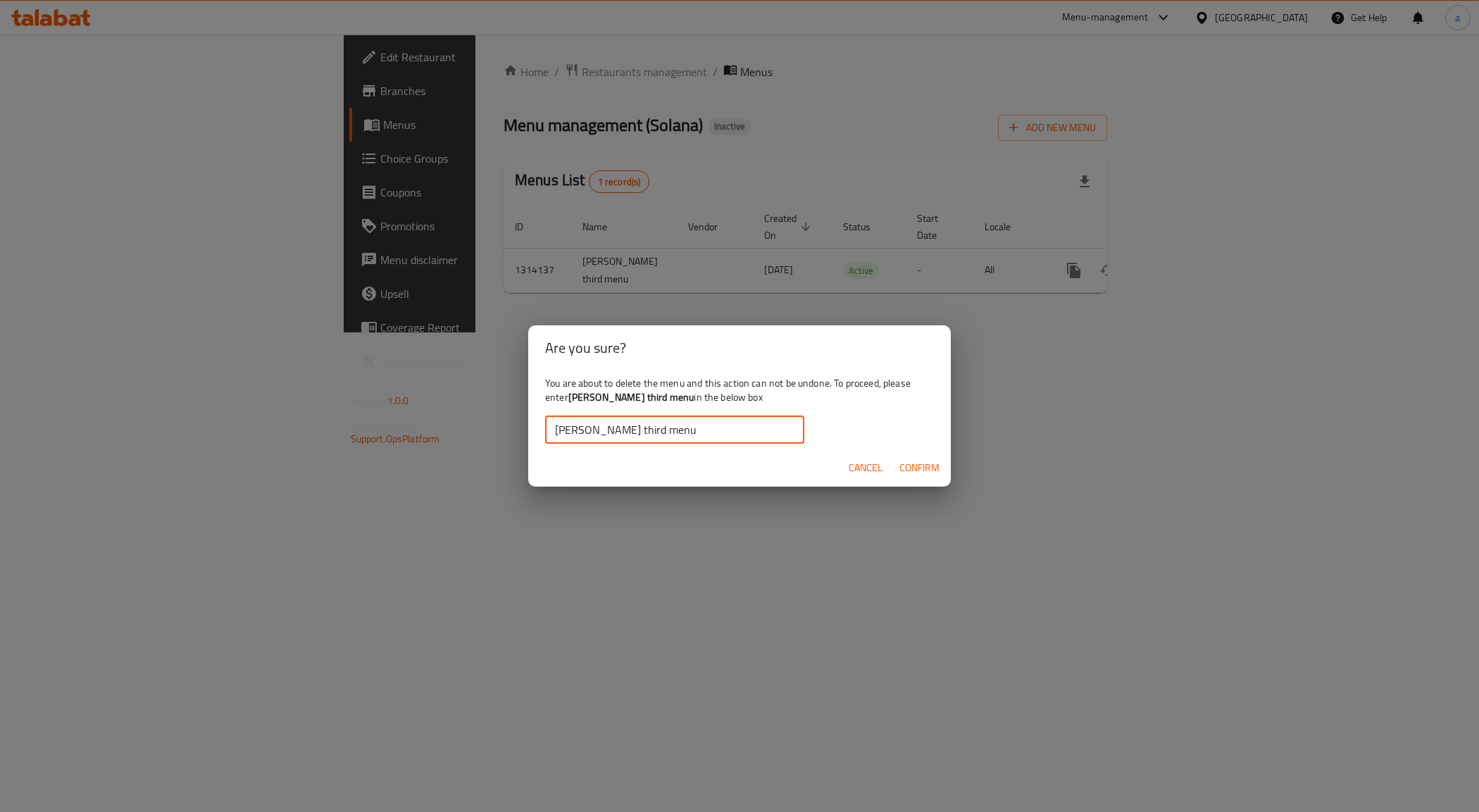
type input "[PERSON_NAME] third menu"
click at [916, 458] on button "Confirm" at bounding box center [919, 468] width 52 height 26
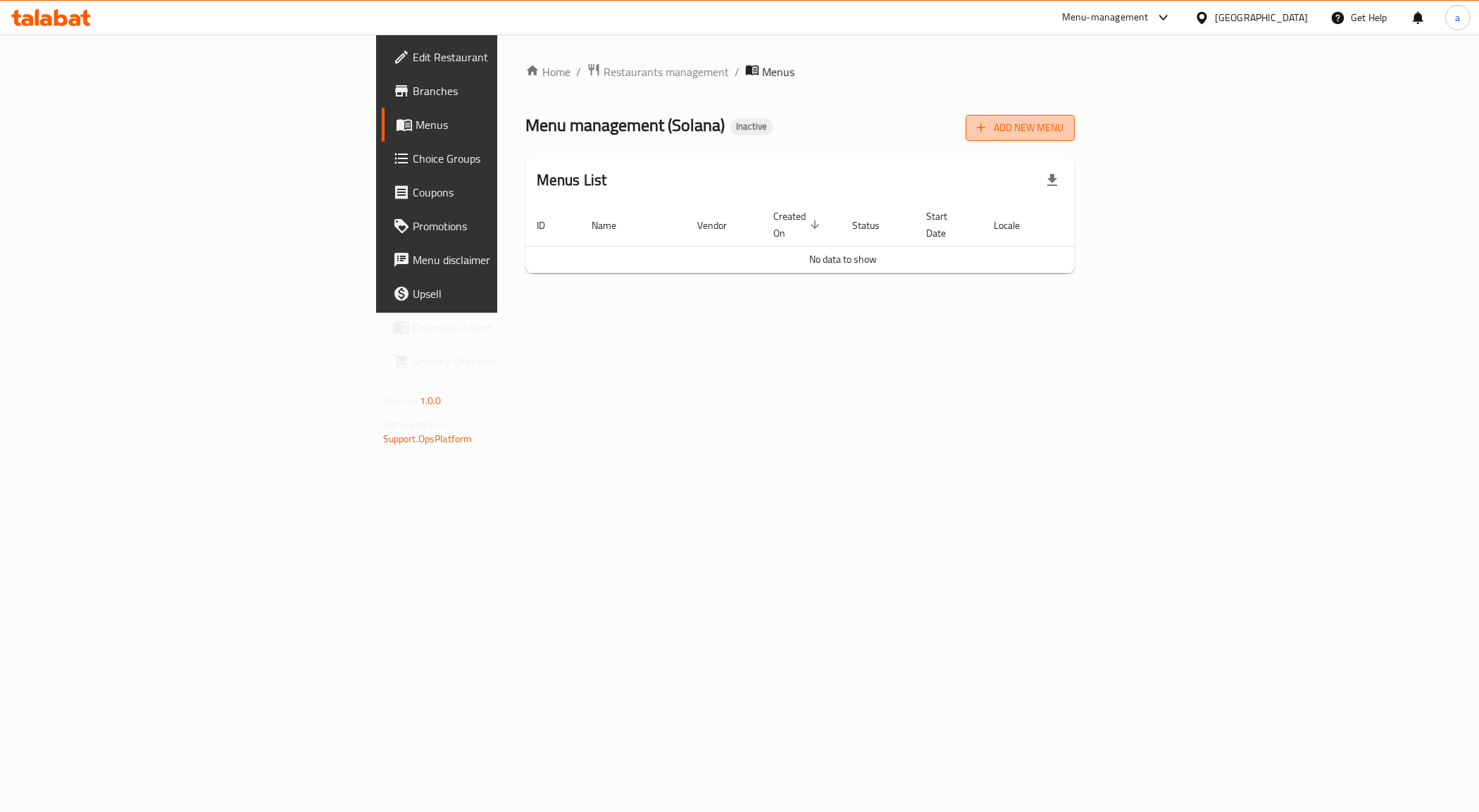
click at [1063, 123] on span "Add New Menu" at bounding box center [1020, 127] width 86 height 17
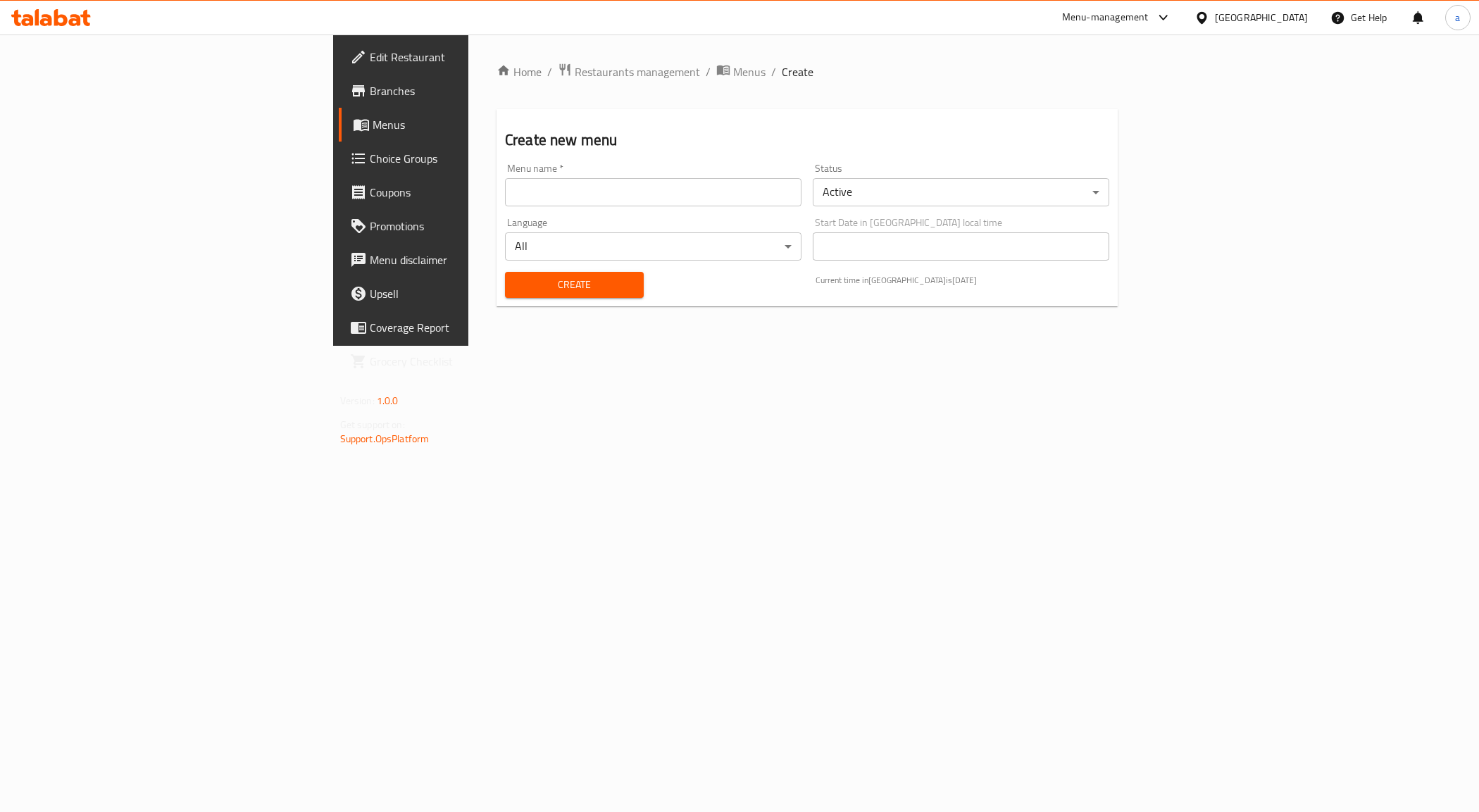
click at [563, 202] on input "text" at bounding box center [653, 191] width 297 height 28
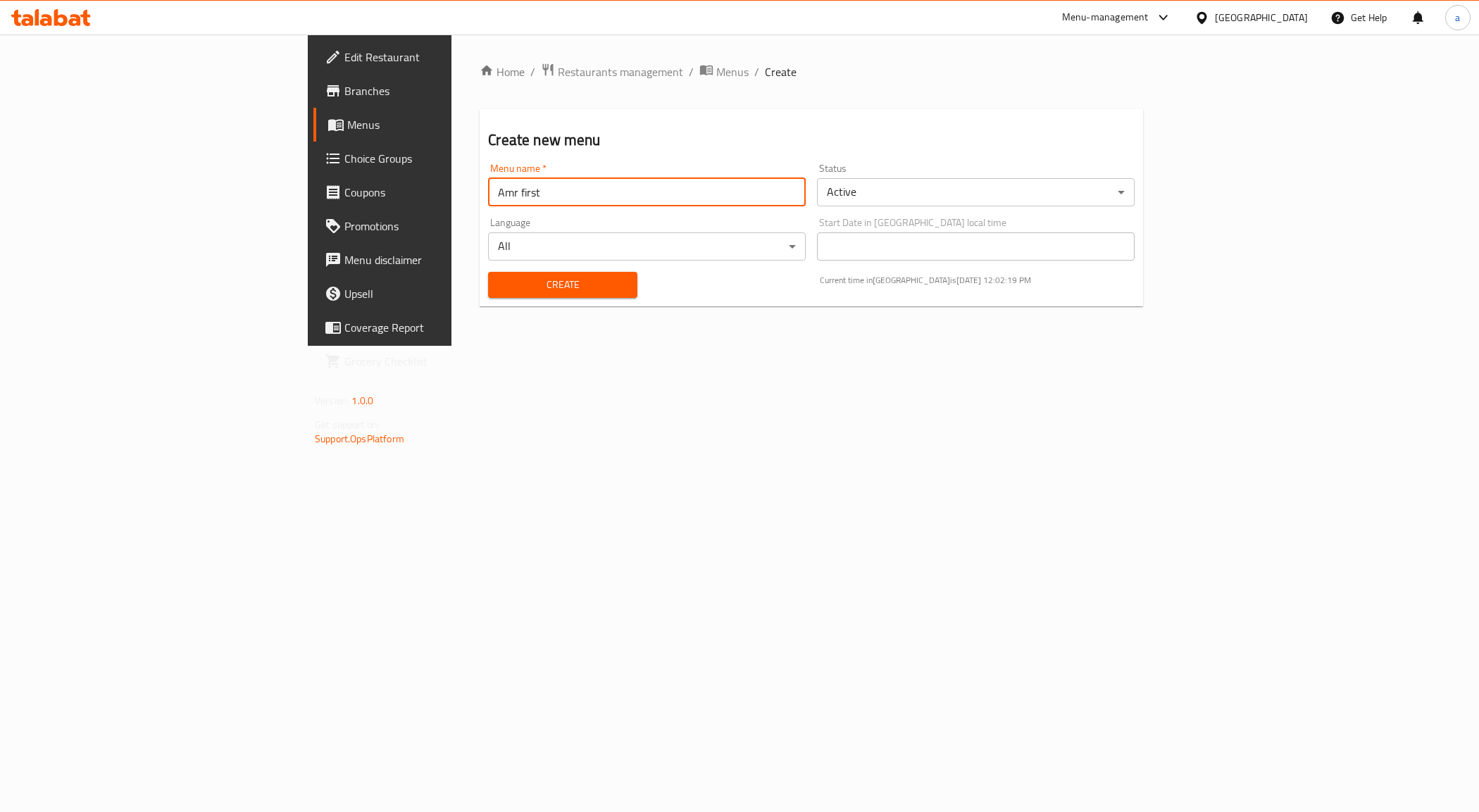
type input "Amr first"
click at [499, 283] on span "Create" at bounding box center [562, 284] width 126 height 17
click at [717, 64] on span "Menus" at bounding box center [733, 72] width 33 height 17
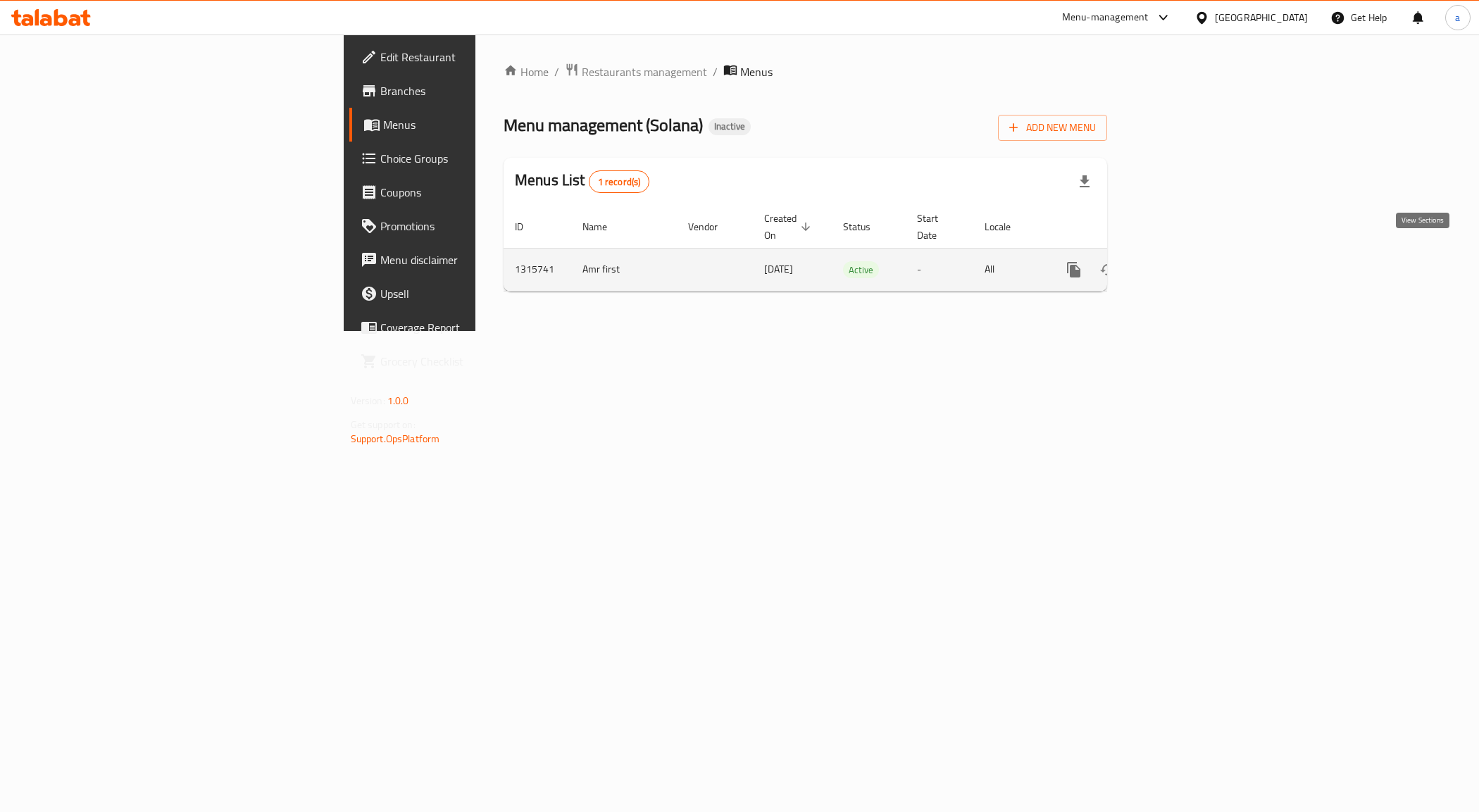
click at [1184, 261] on icon "enhanced table" at bounding box center [1175, 269] width 17 height 17
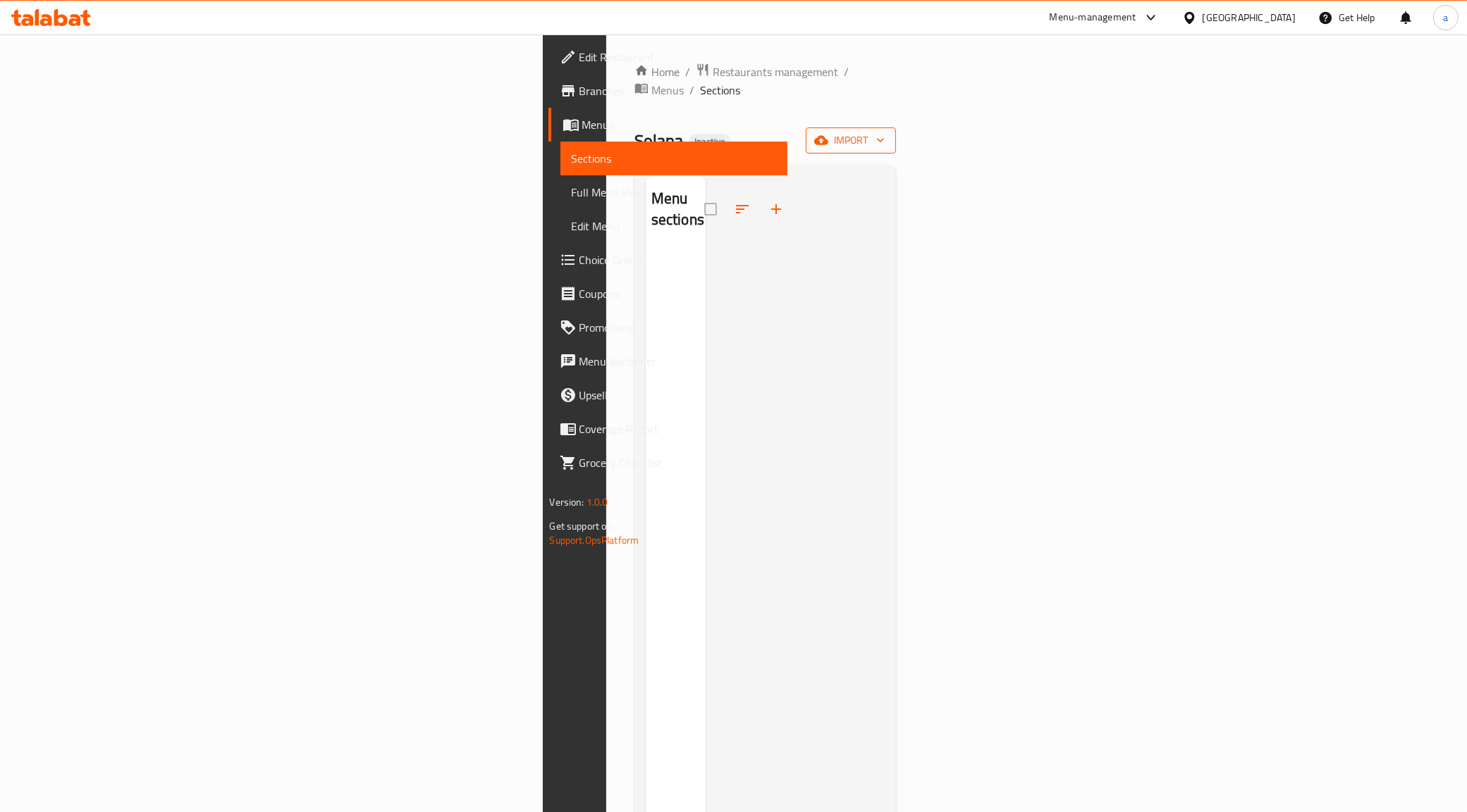
click at [828, 136] on icon "button" at bounding box center [822, 141] width 15 height 9
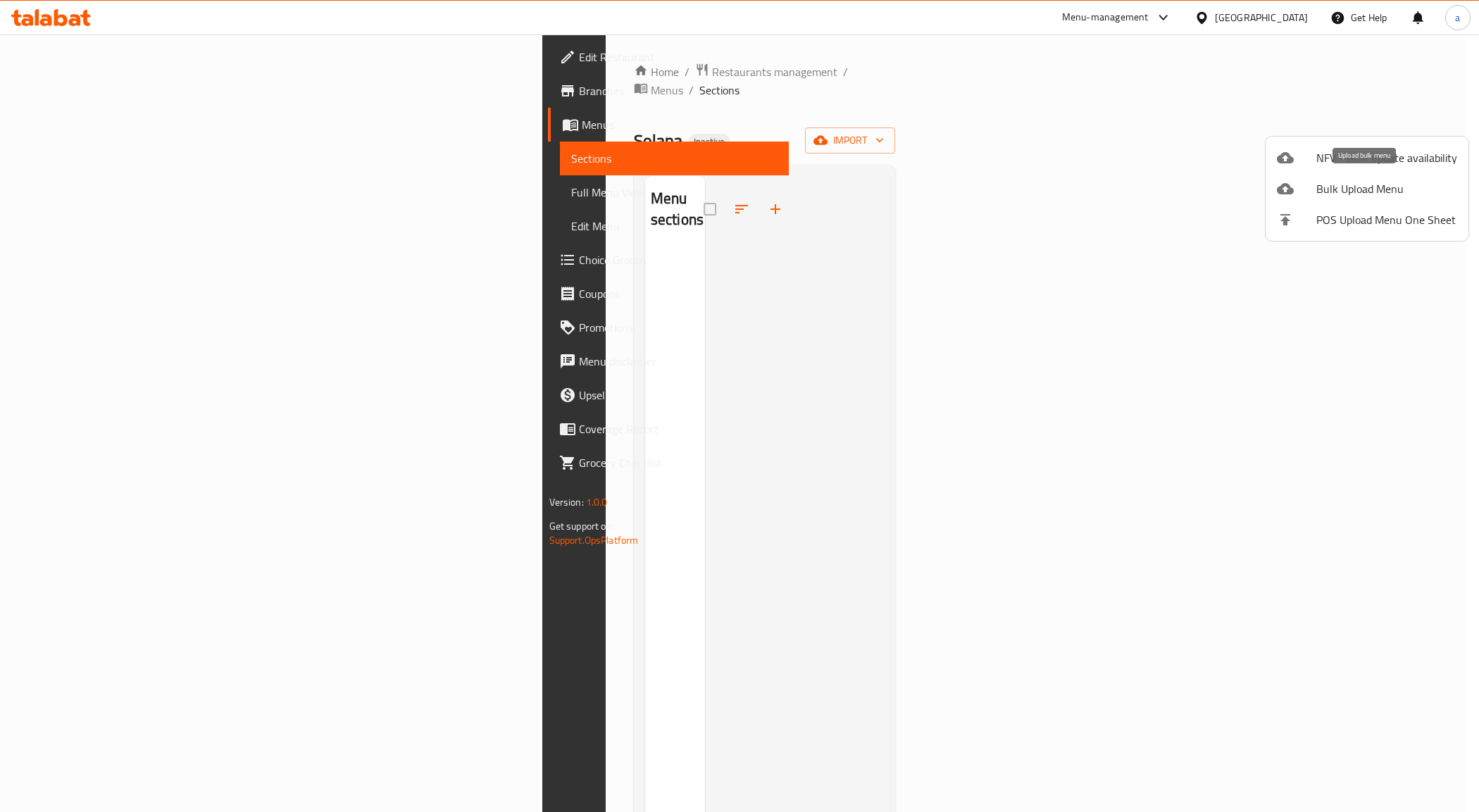
click at [1359, 181] on span "Bulk Upload Menu" at bounding box center [1386, 189] width 141 height 17
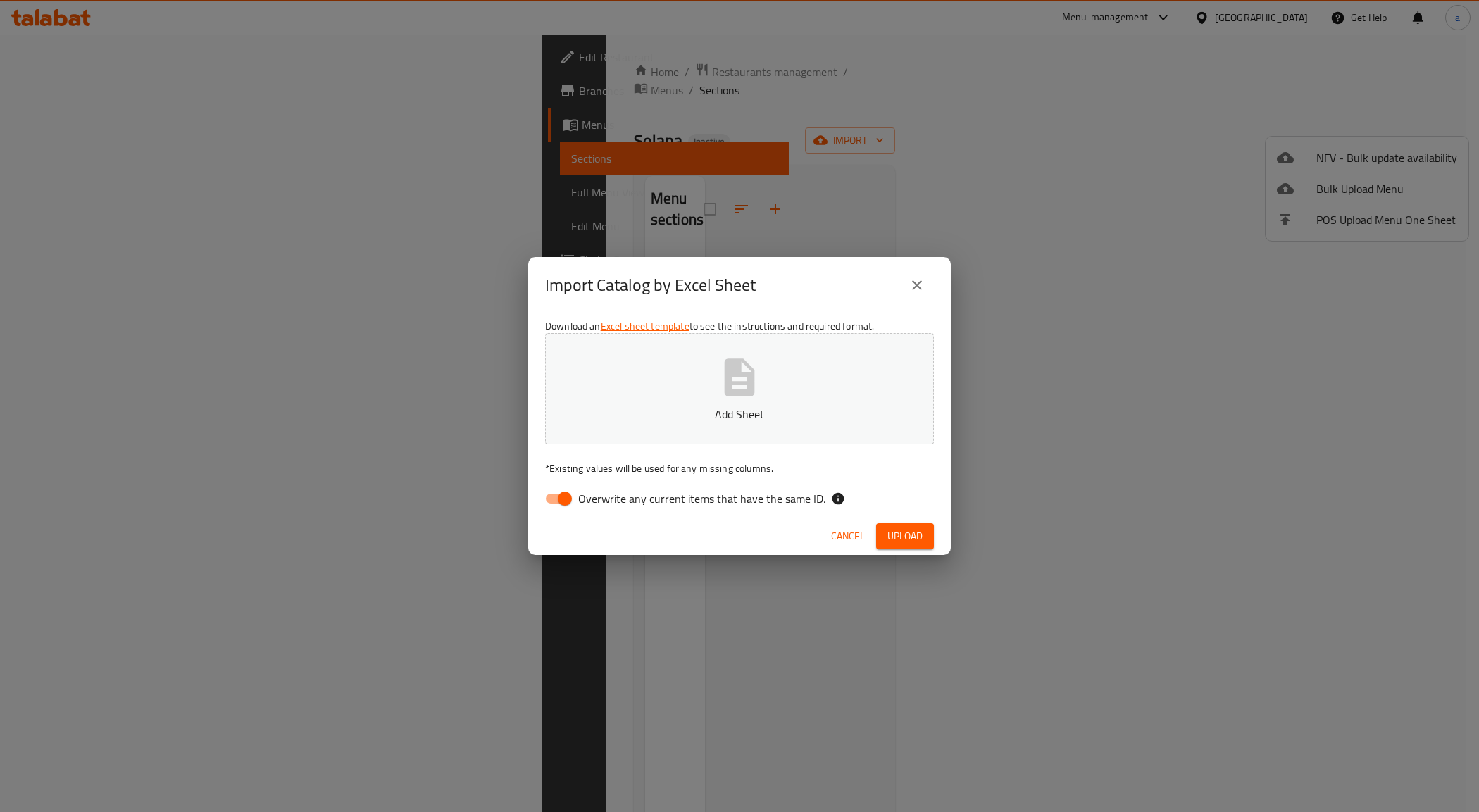
click at [565, 505] on input "Overwrite any current items that have the same ID." at bounding box center [564, 499] width 81 height 27
checkbox input "false"
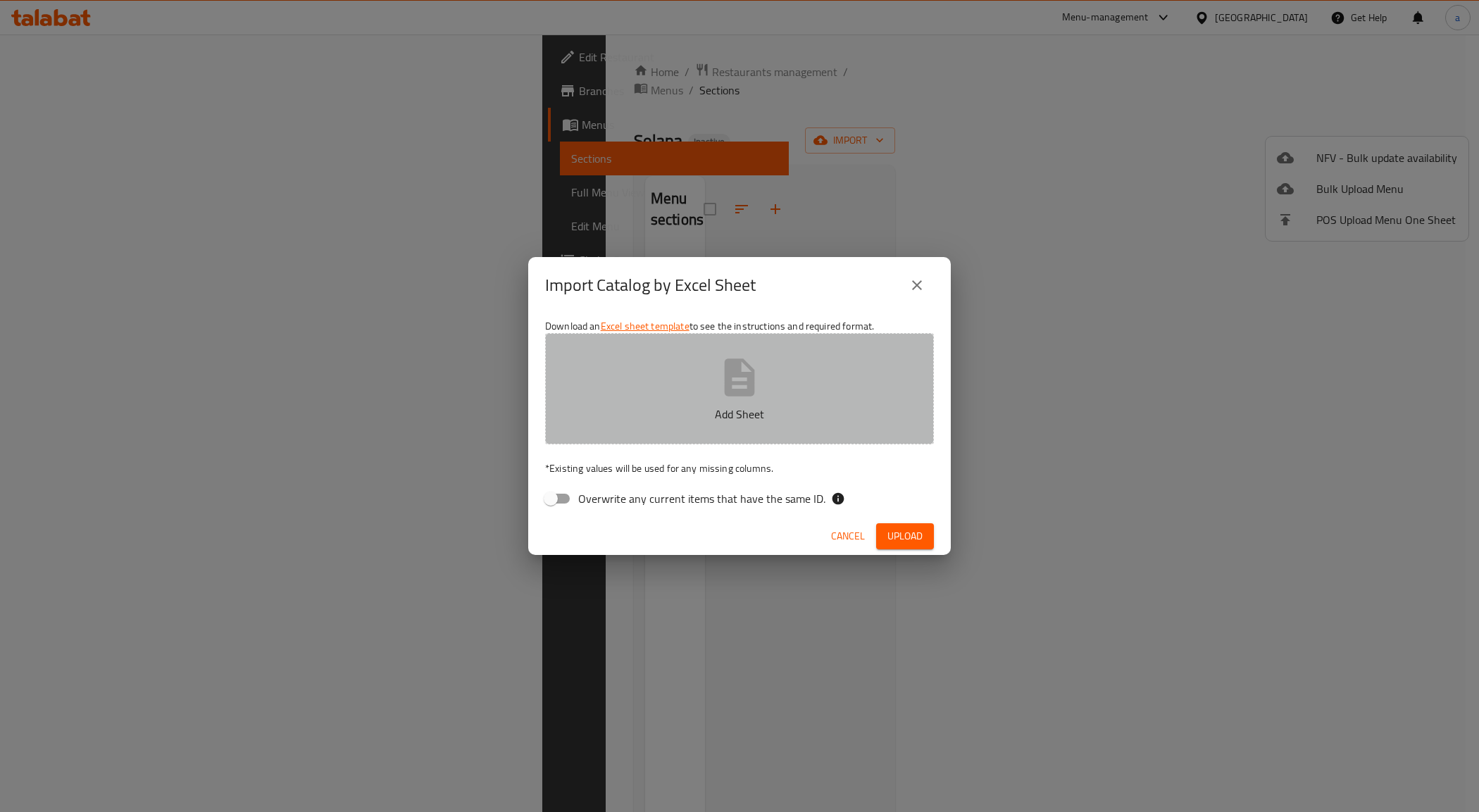
click at [730, 420] on p "Add Sheet" at bounding box center [740, 414] width 345 height 17
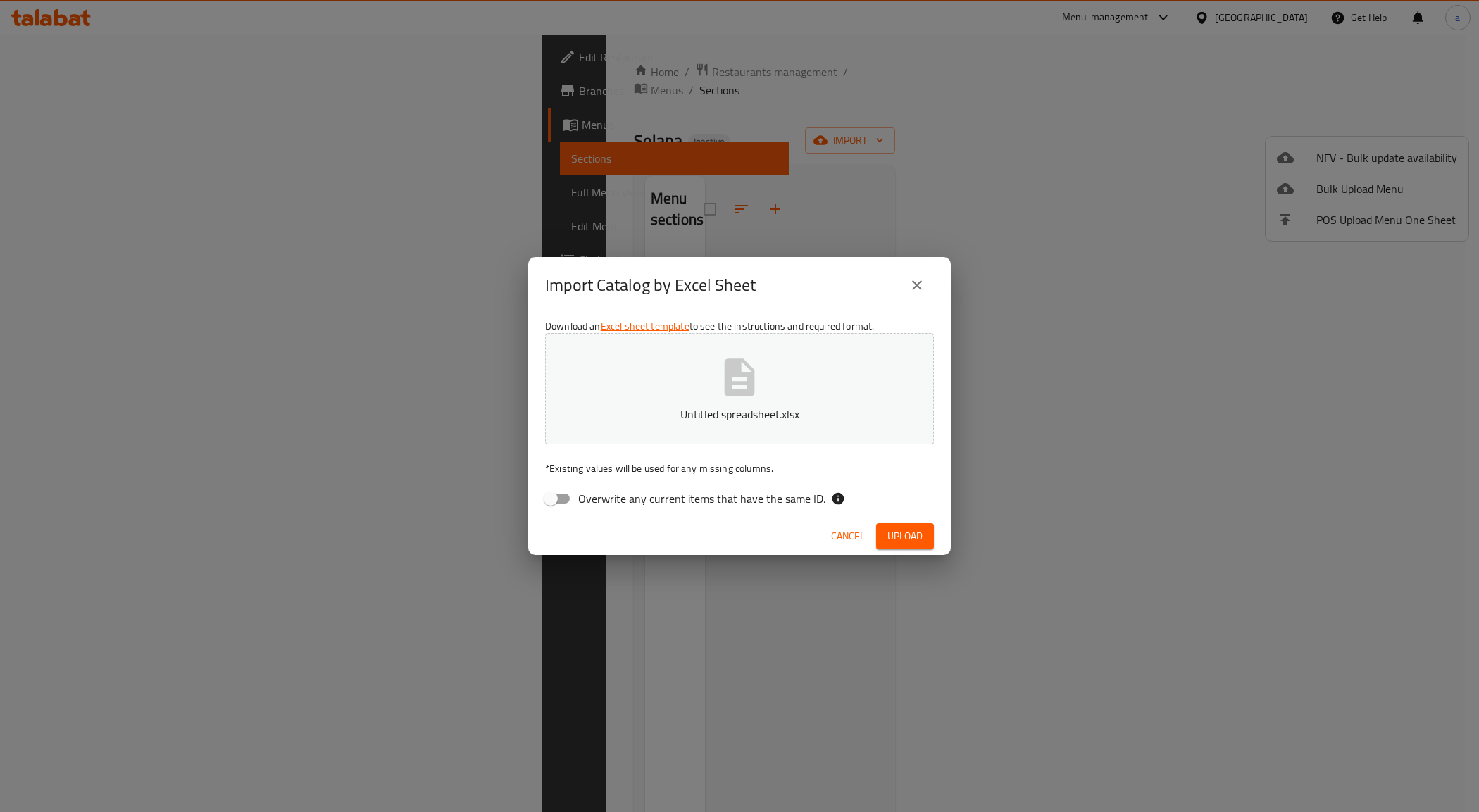
click at [924, 519] on div "Cancel Upload" at bounding box center [740, 536] width 423 height 37
click at [921, 529] on span "Upload" at bounding box center [905, 535] width 35 height 17
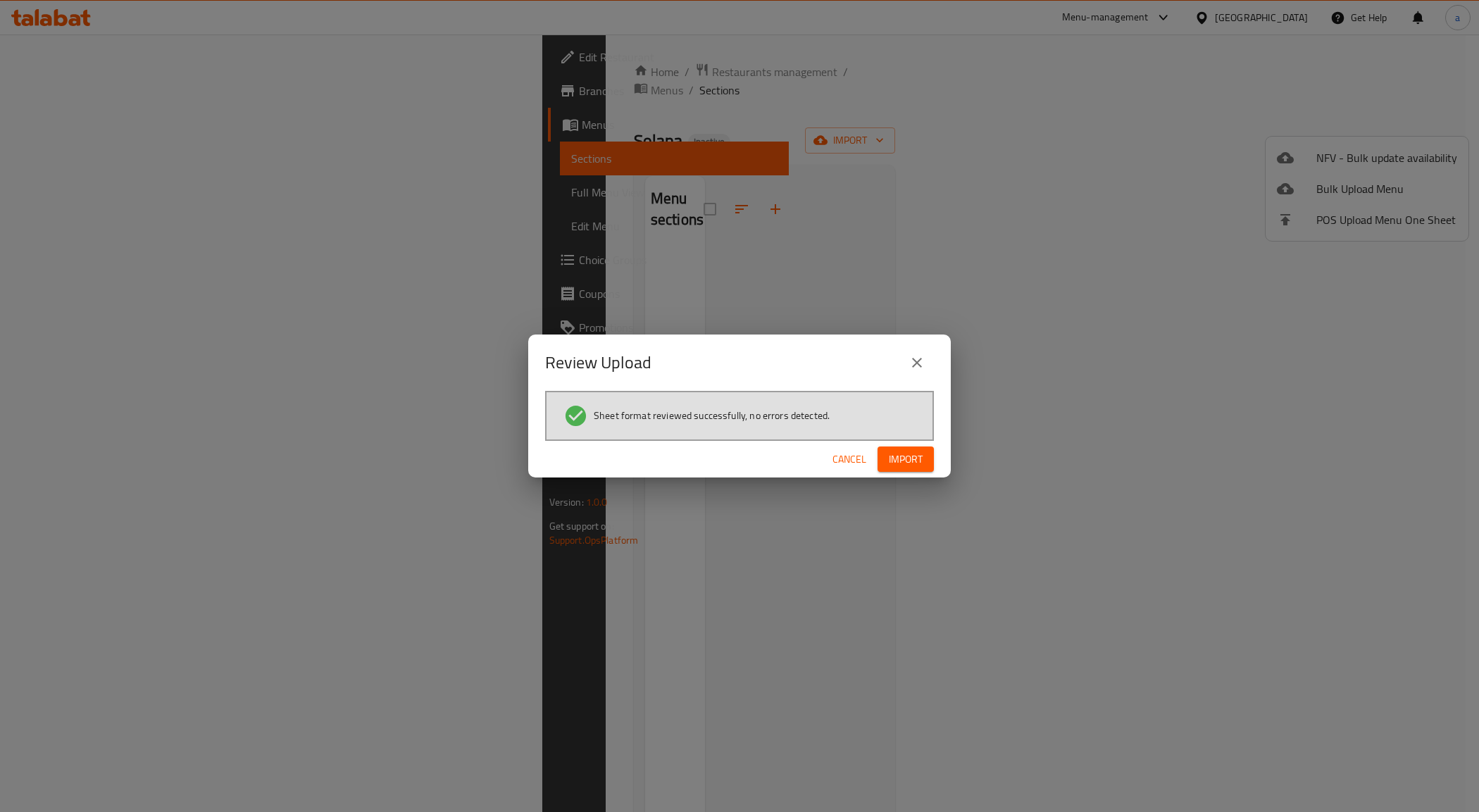
click at [914, 460] on span "Import" at bounding box center [906, 459] width 34 height 17
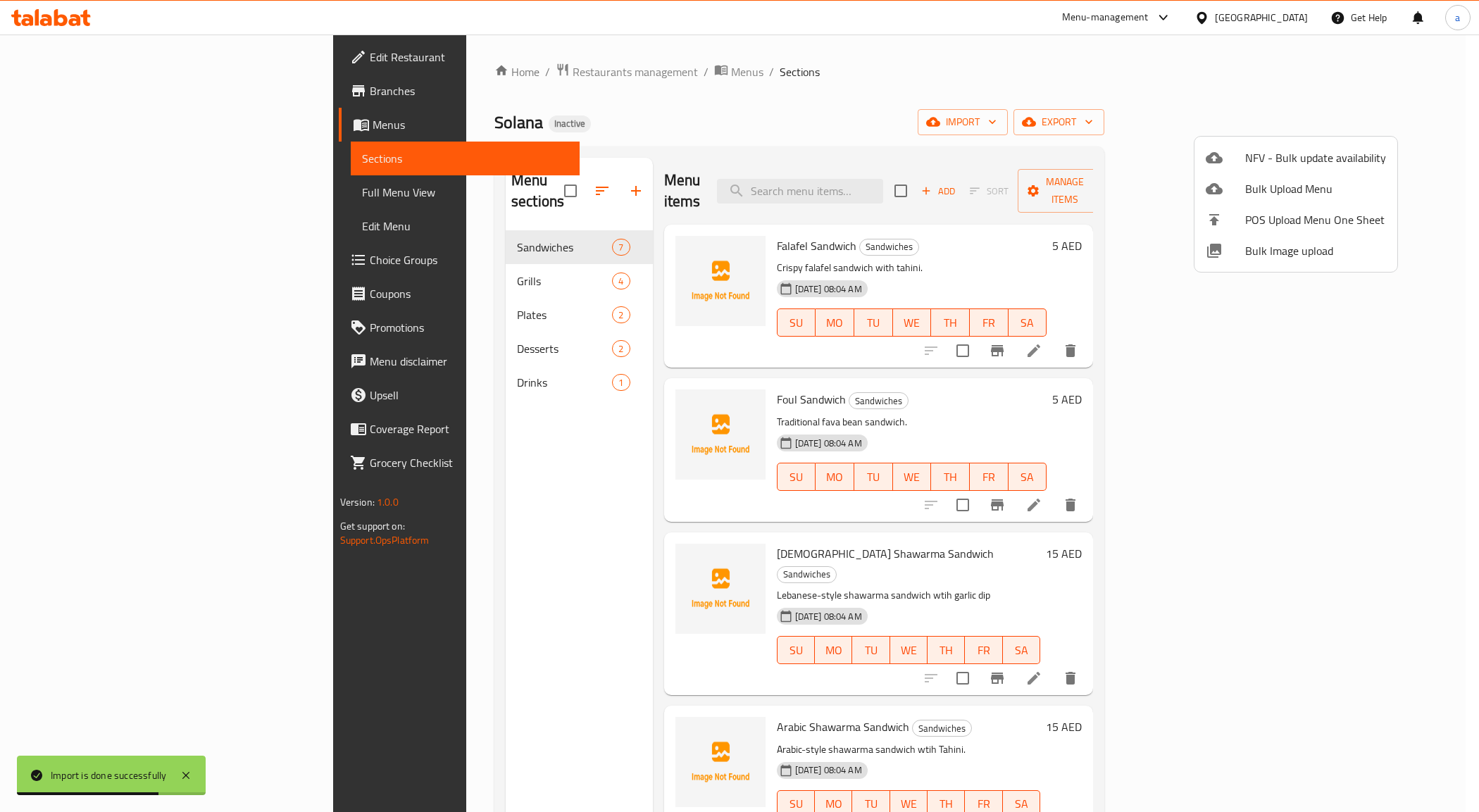
click at [134, 187] on div at bounding box center [740, 406] width 1479 height 812
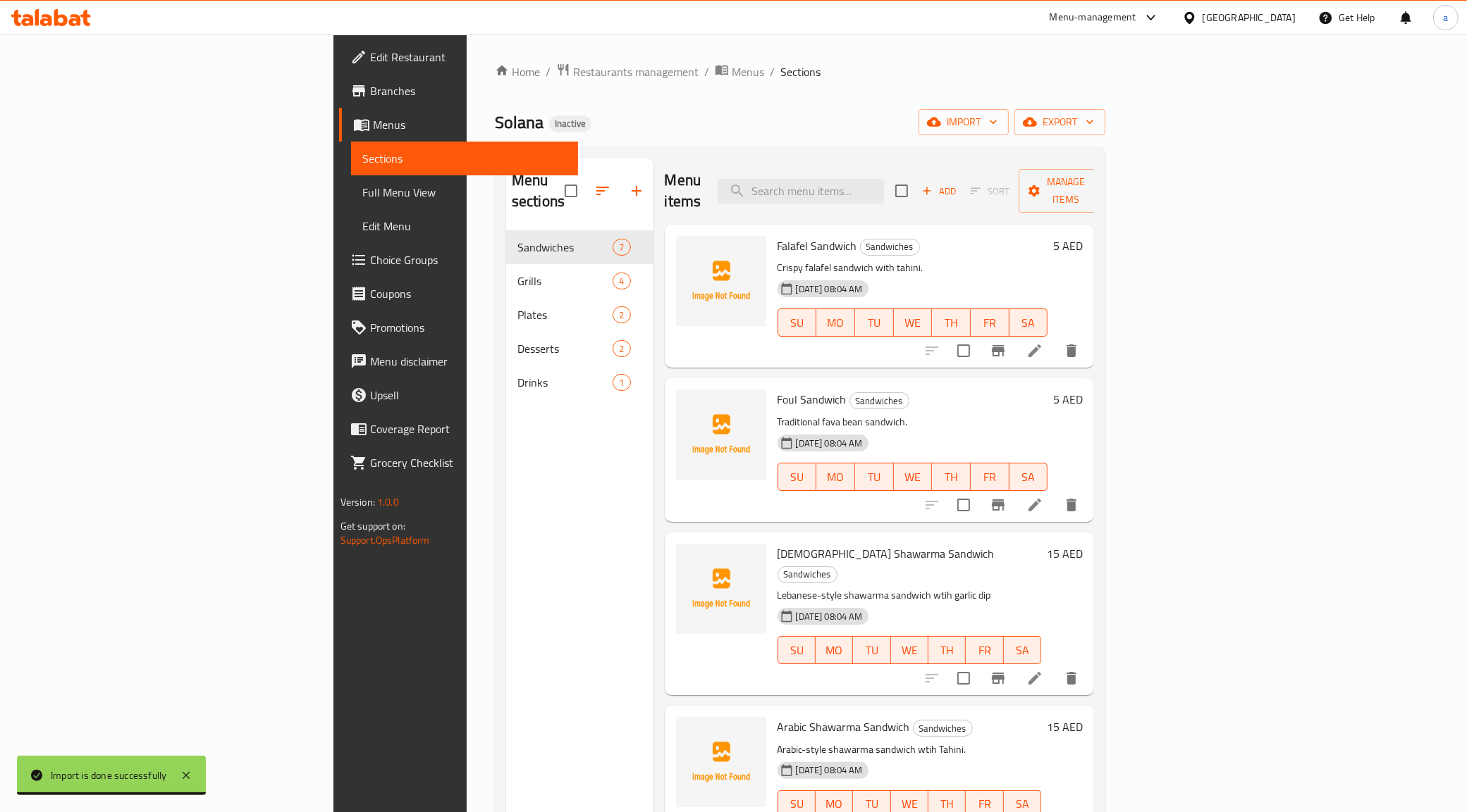
click at [362, 187] on span "Full Menu View" at bounding box center [465, 192] width 205 height 17
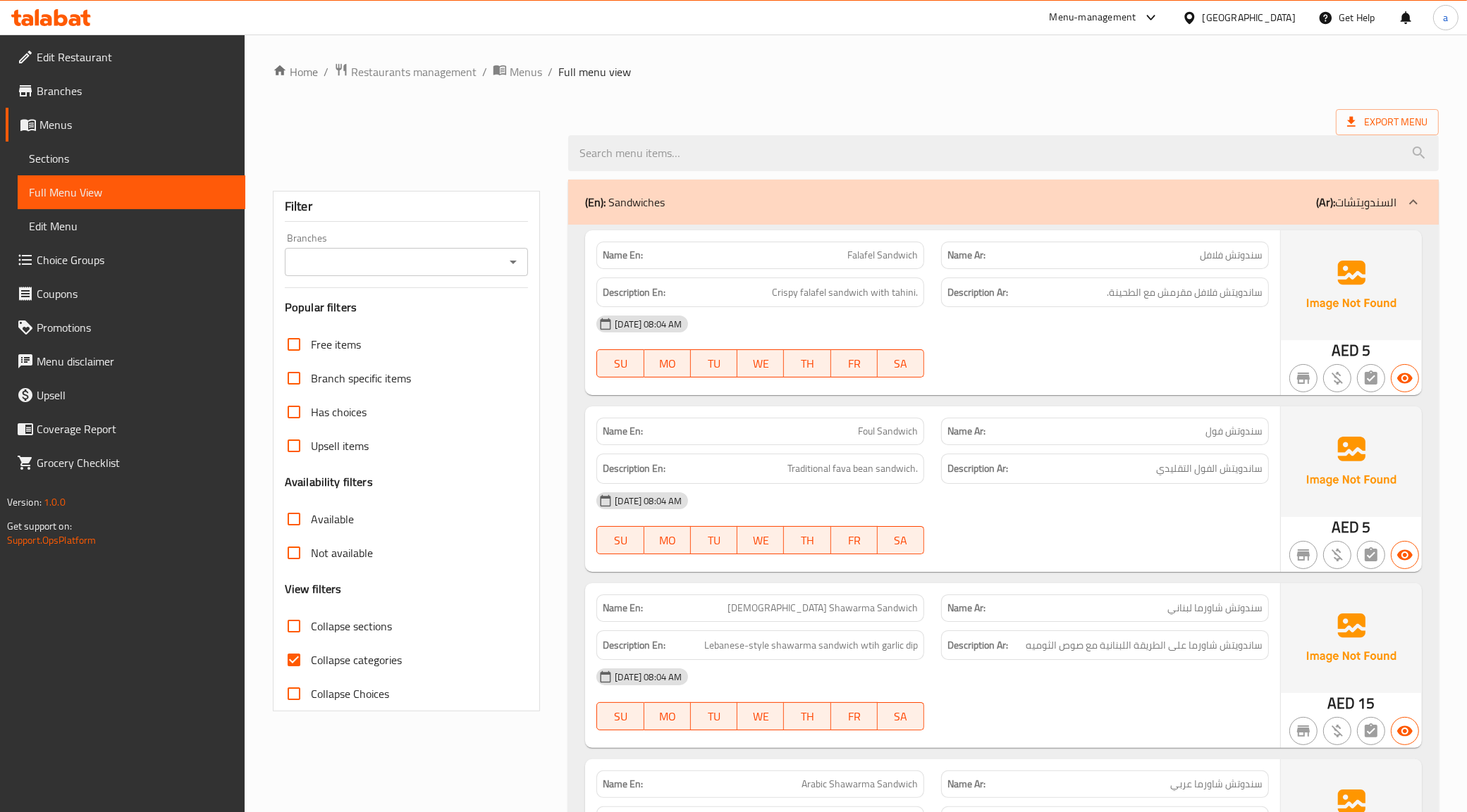
click at [134, 187] on span "Full Menu View" at bounding box center [132, 192] width 205 height 17
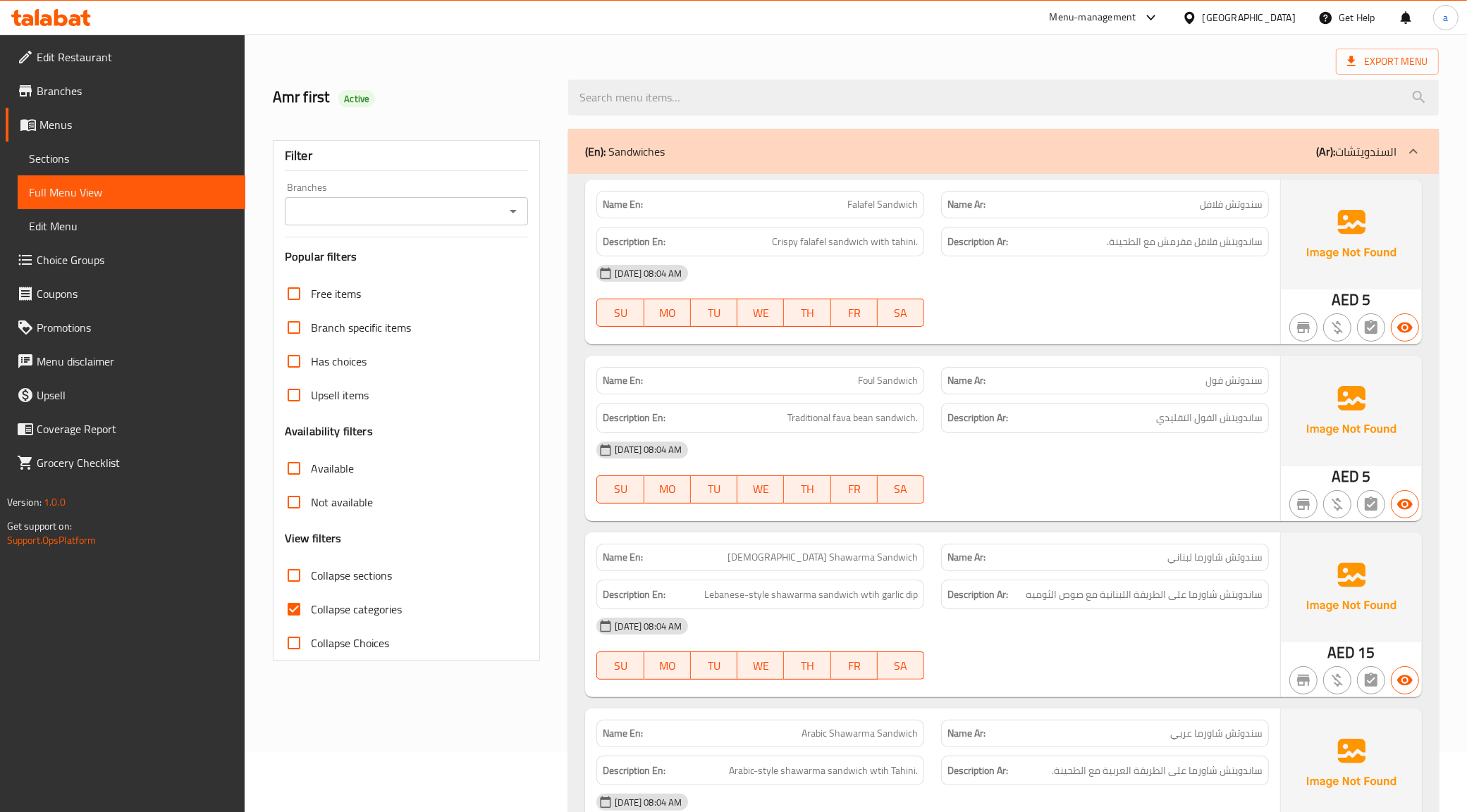
scroll to position [176, 0]
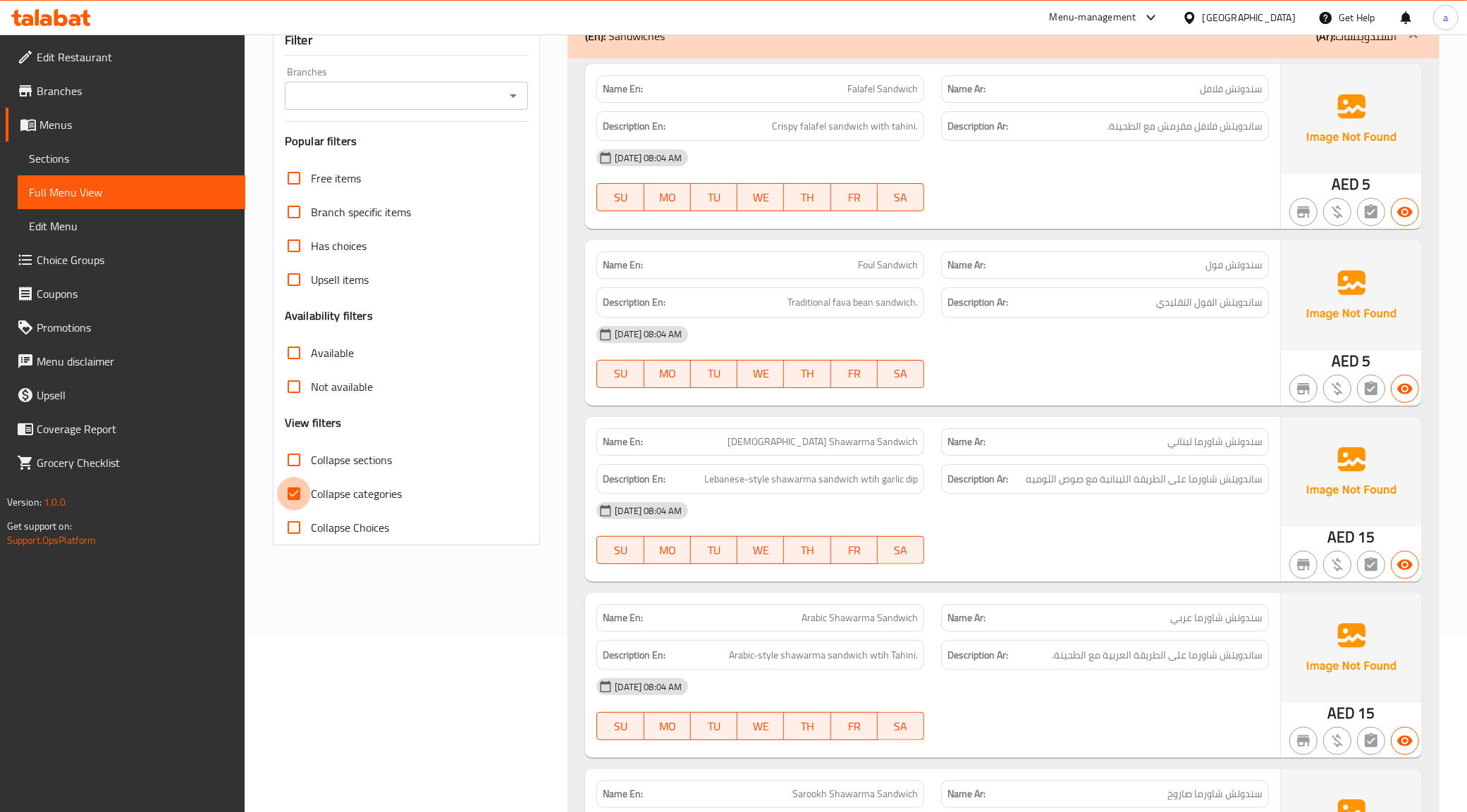
click at [301, 491] on input "Collapse categories" at bounding box center [293, 494] width 34 height 34
checkbox input "false"
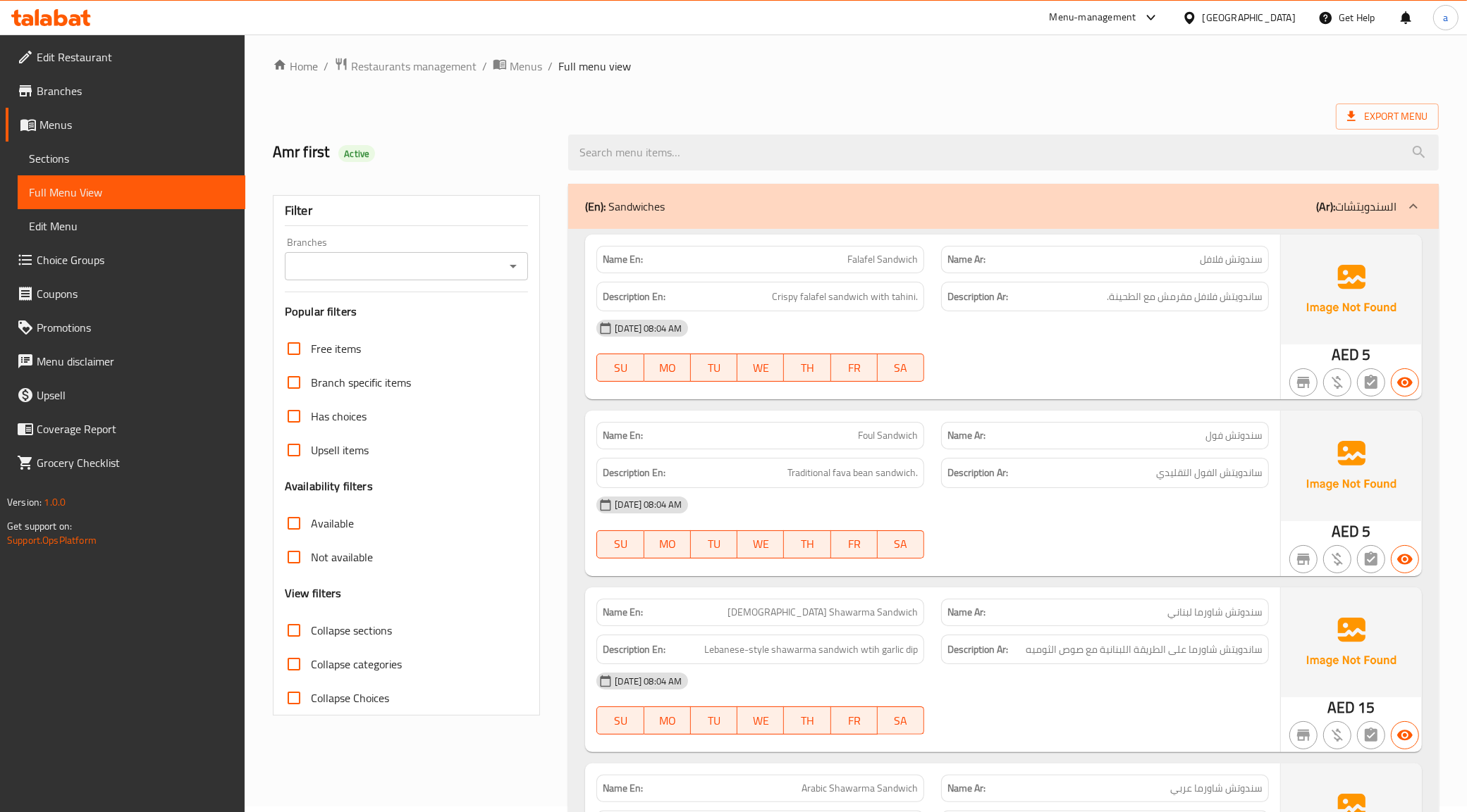
scroll to position [0, 0]
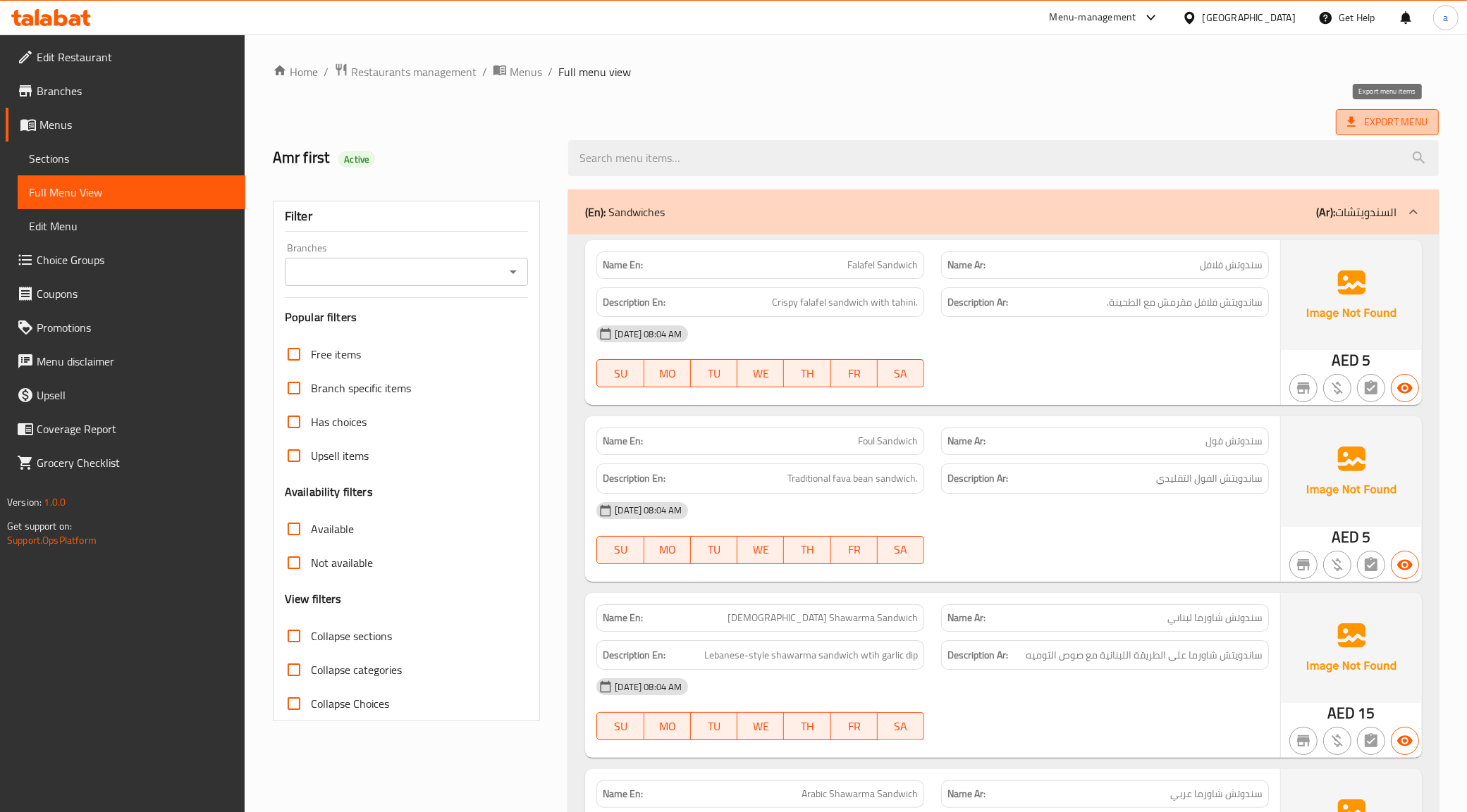
click at [1397, 127] on span "Export Menu" at bounding box center [1387, 122] width 81 height 17
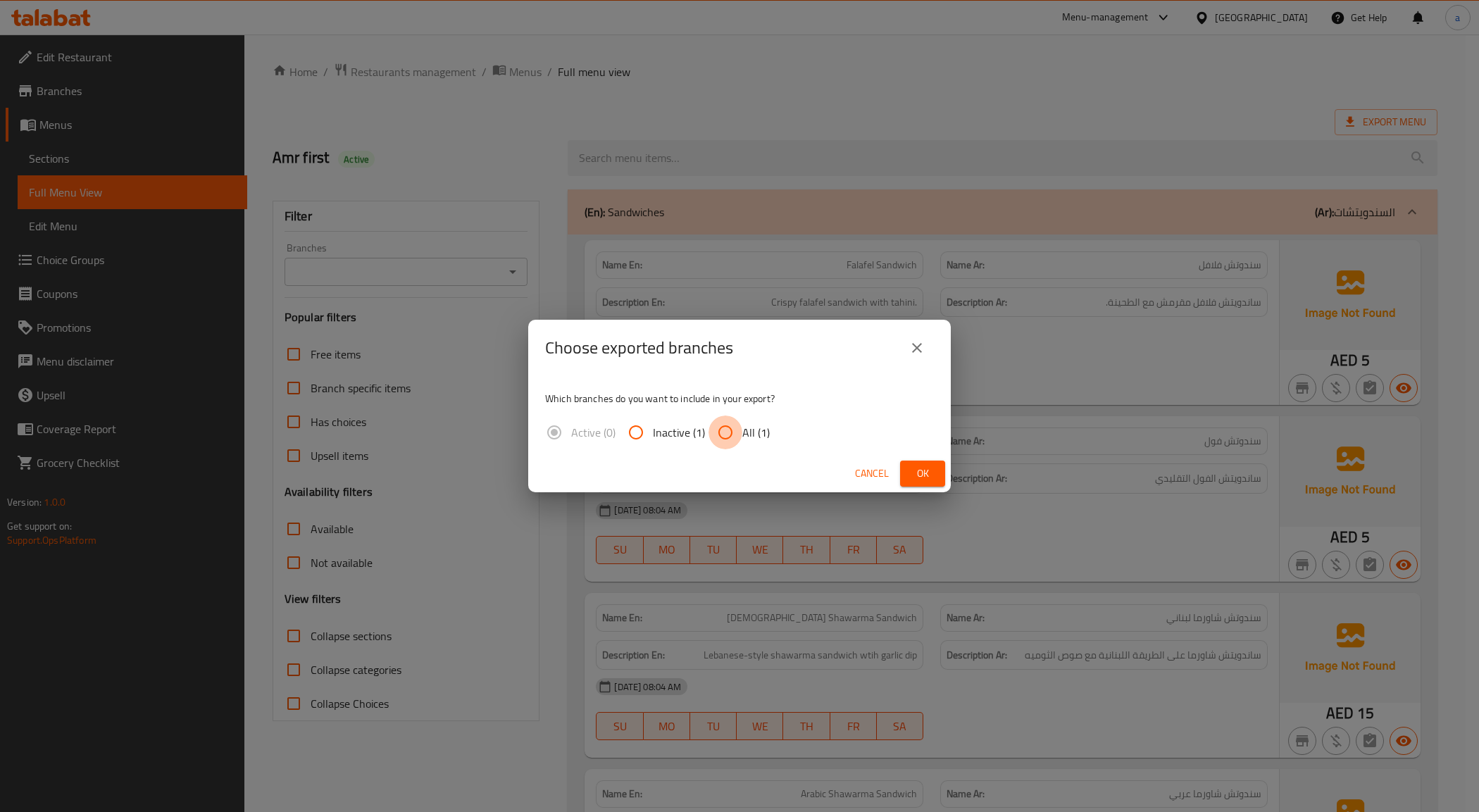
click at [720, 436] on input "All (1)" at bounding box center [725, 432] width 34 height 34
radio input "true"
click at [915, 470] on span "Ok" at bounding box center [923, 473] width 23 height 17
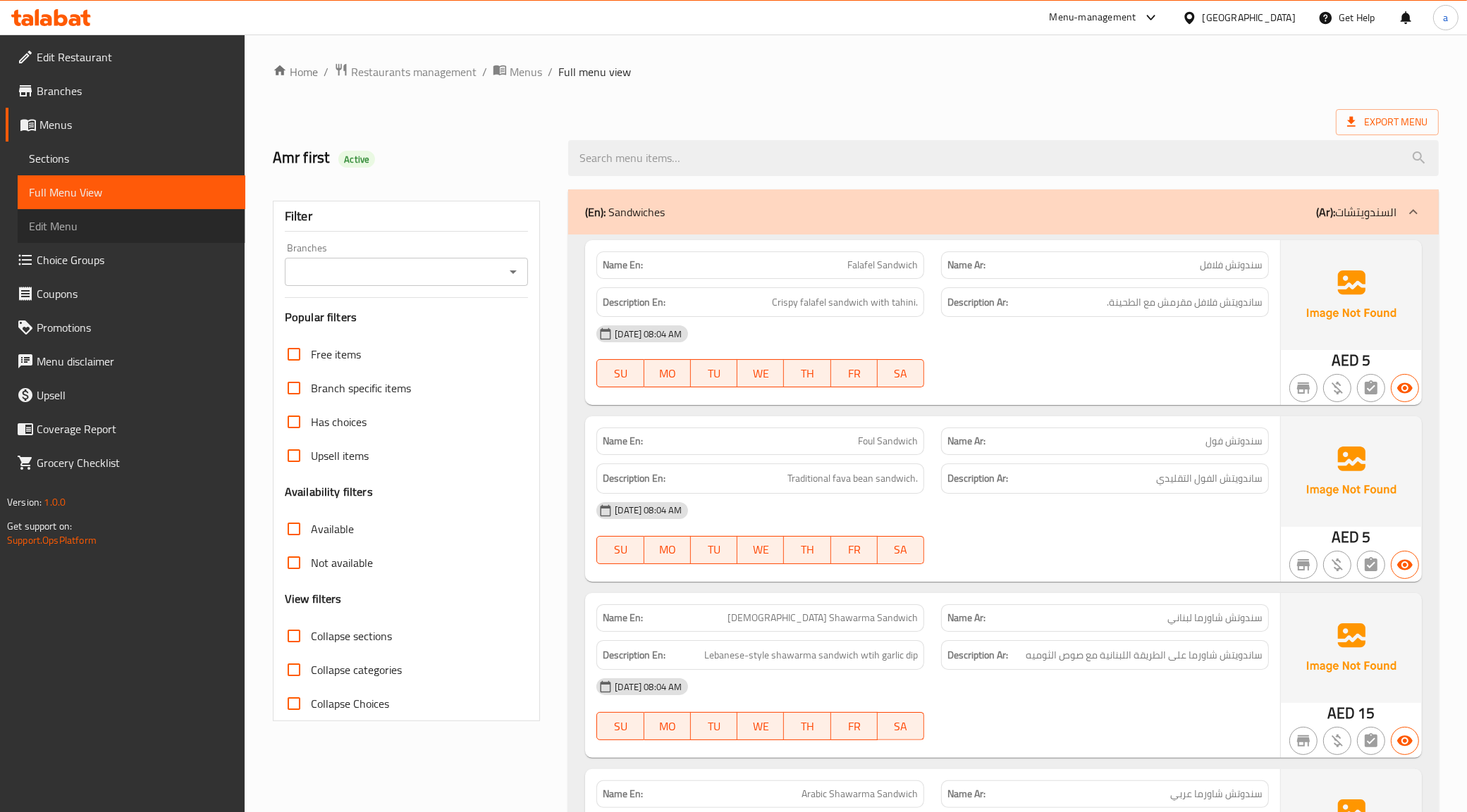
click at [93, 211] on link "Edit Menu" at bounding box center [131, 226] width 228 height 34
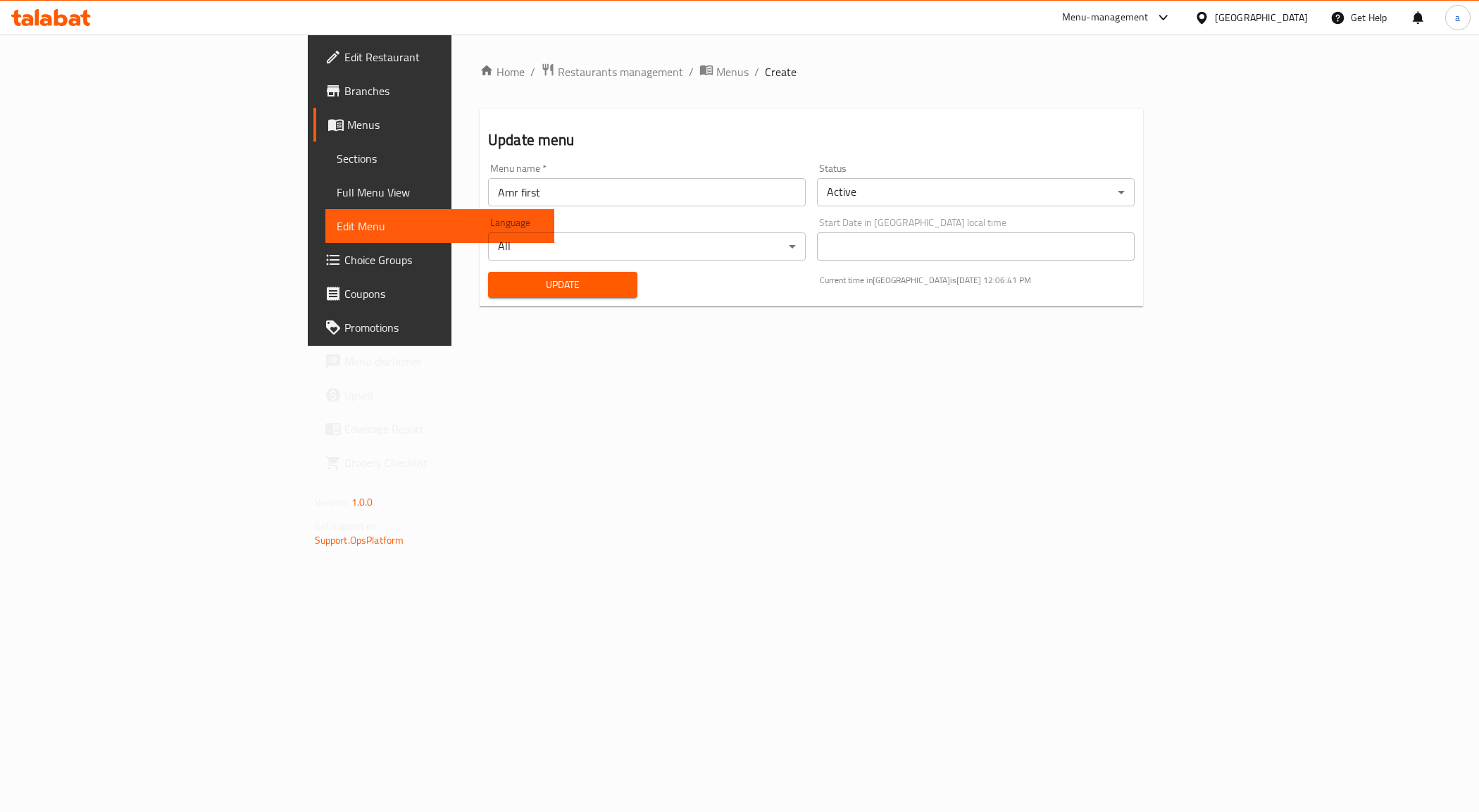
click at [337, 150] on span "Sections" at bounding box center [440, 158] width 207 height 17
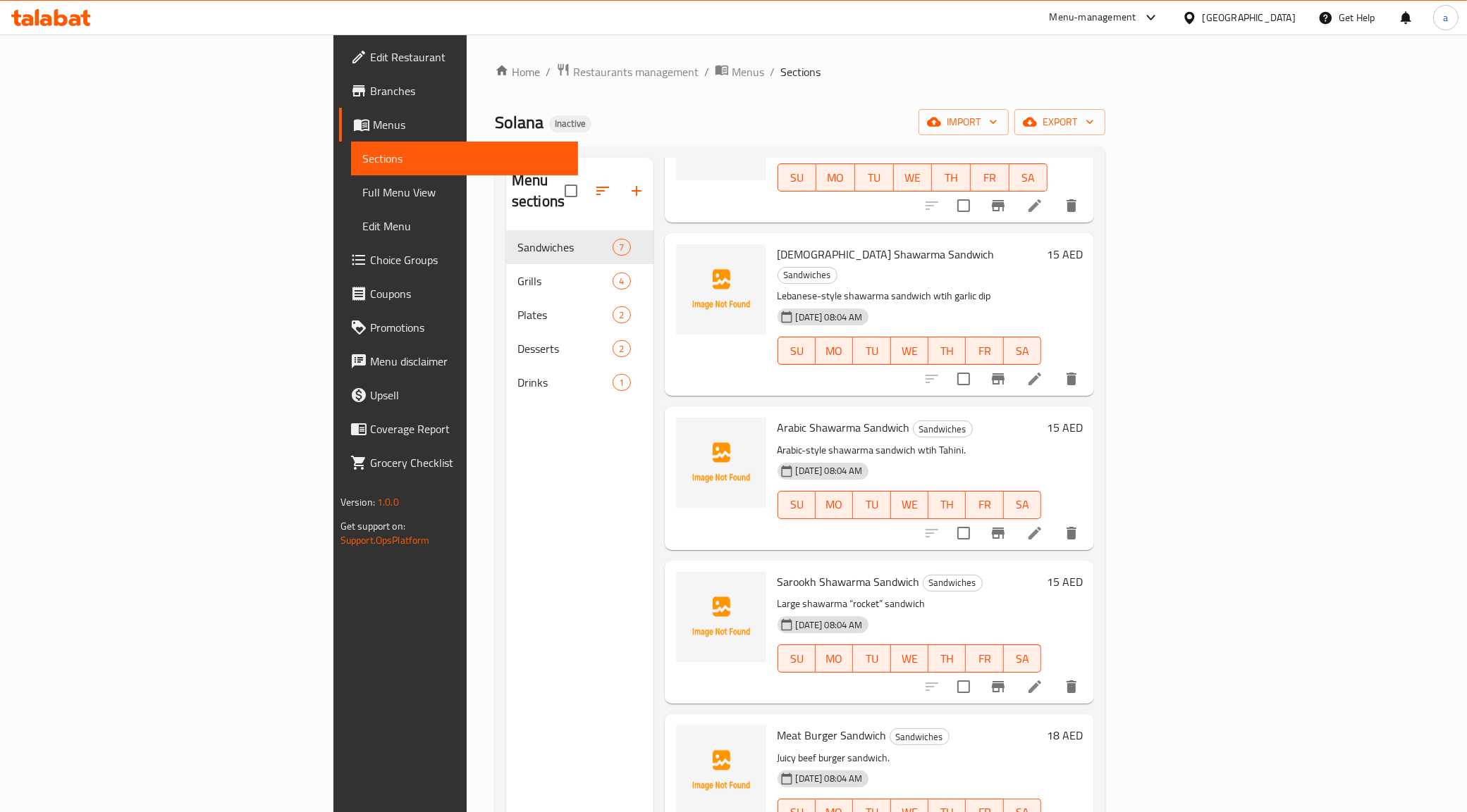
click at [339, 104] on link "Branches" at bounding box center [458, 91] width 240 height 34
